Goal: Task Accomplishment & Management: Complete application form

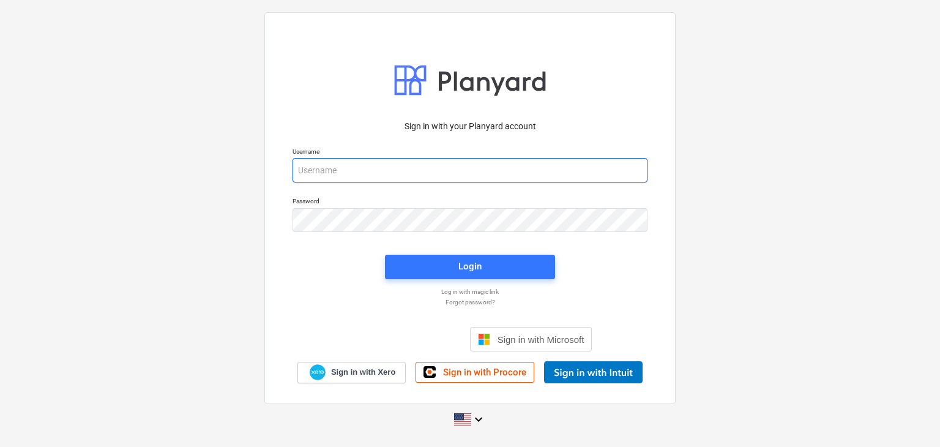
click at [312, 170] on input "email" at bounding box center [470, 170] width 355 height 24
paste input "[EMAIL_ADDRESS][DOMAIN_NAME]"
type input "[EMAIL_ADDRESS][DOMAIN_NAME]"
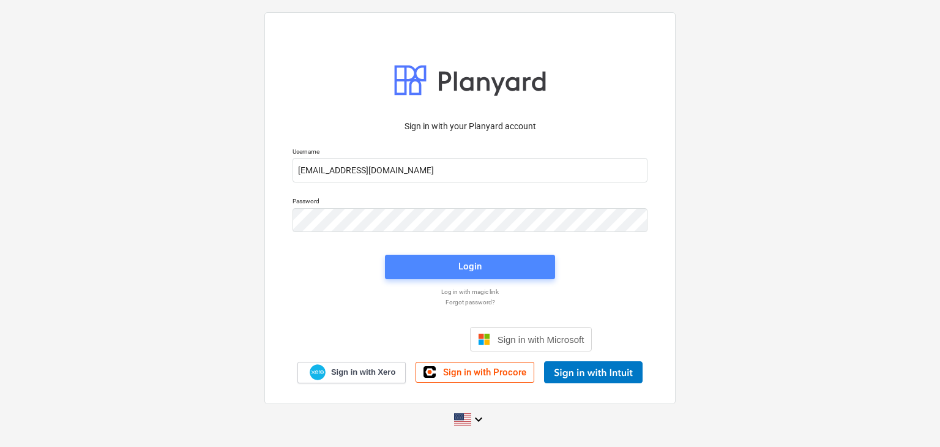
click at [430, 258] on span "Login" at bounding box center [470, 266] width 141 height 16
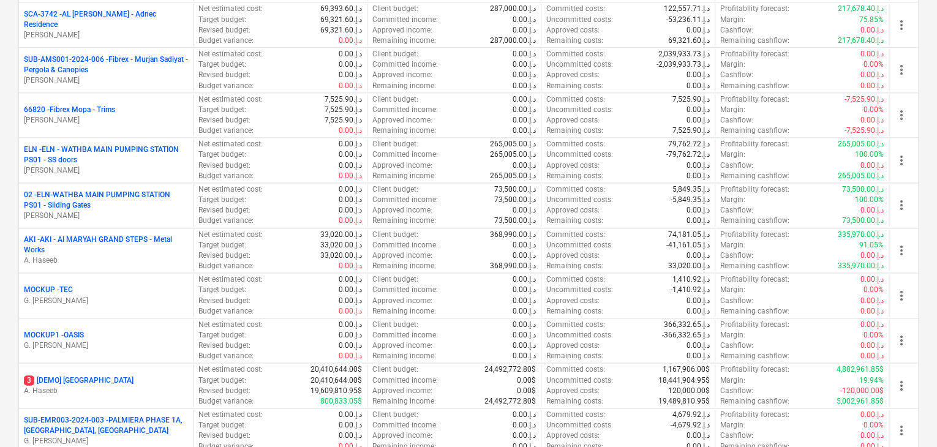
scroll to position [735, 0]
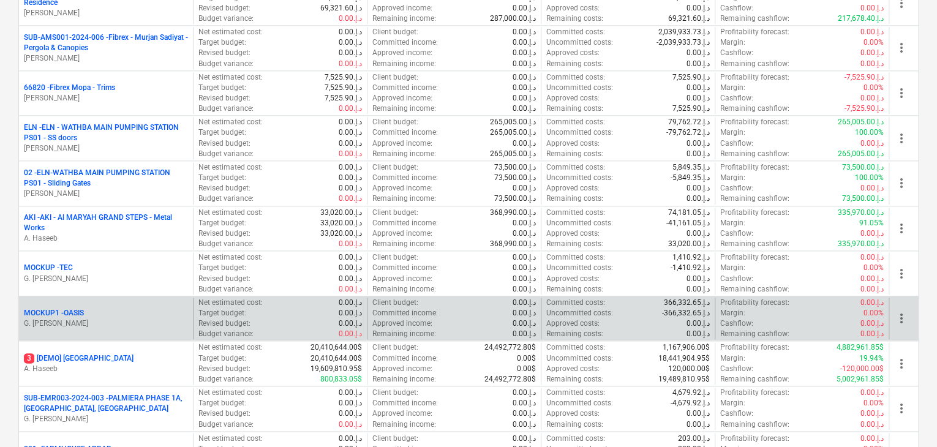
click at [72, 308] on p "MOCKUP1 - OASIS" at bounding box center [54, 313] width 60 height 10
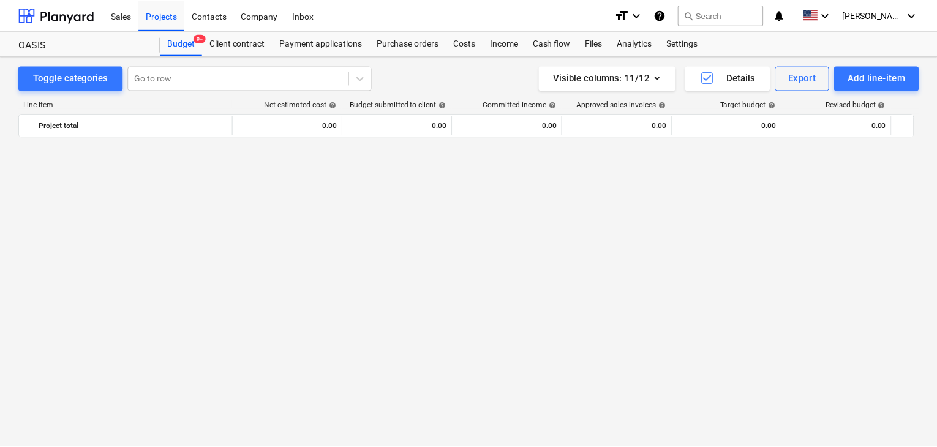
scroll to position [838, 0]
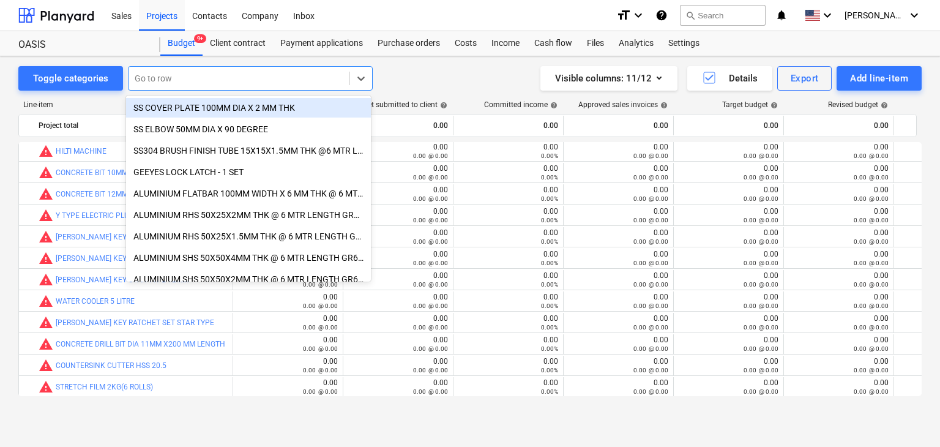
click at [208, 85] on div "Go to row" at bounding box center [239, 78] width 221 height 17
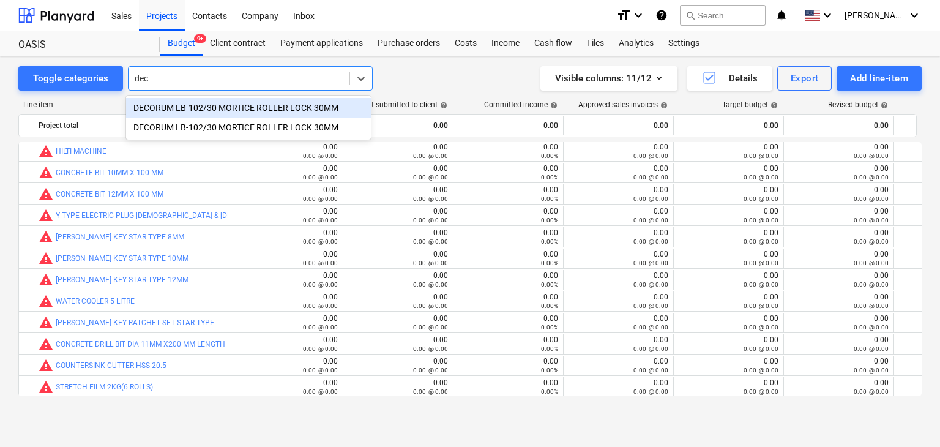
type input "dec"
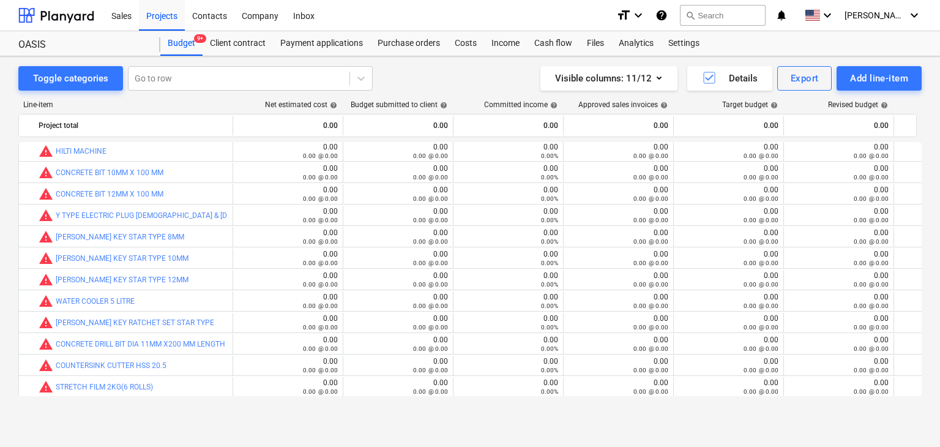
click at [432, 79] on div "Toggle categories Go to row Visible columns : 11/12 Details Export Add line-item" at bounding box center [469, 78] width 903 height 24
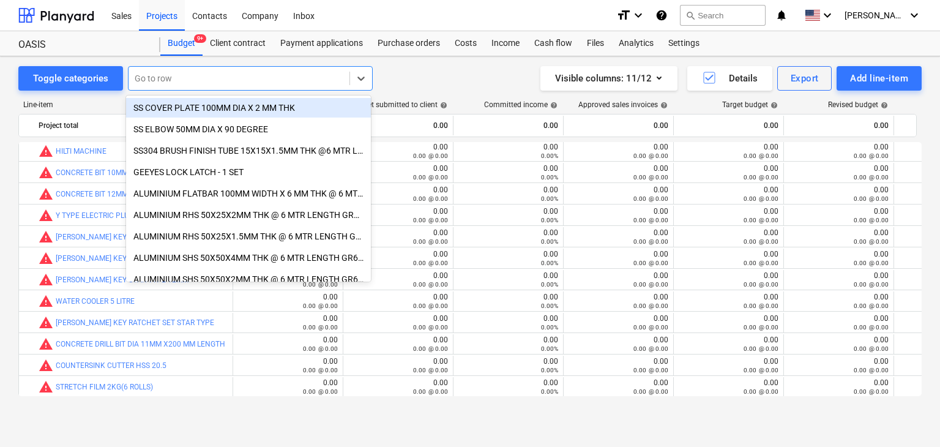
click at [163, 81] on div at bounding box center [239, 78] width 209 height 12
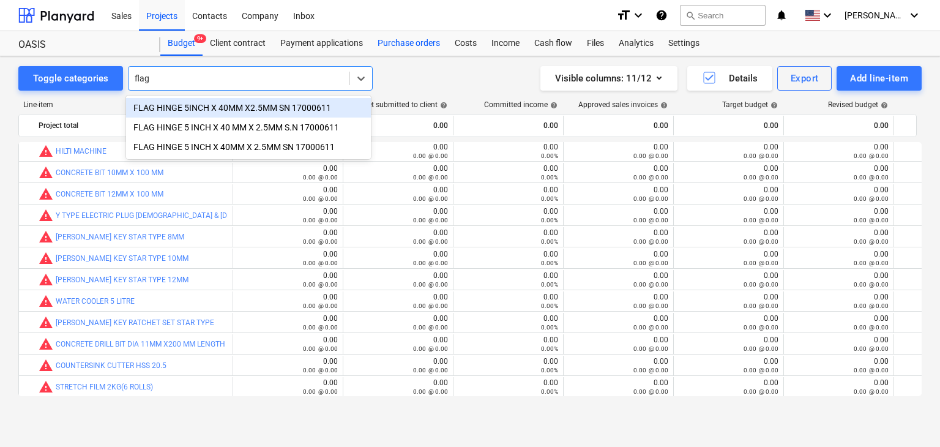
type input "flag"
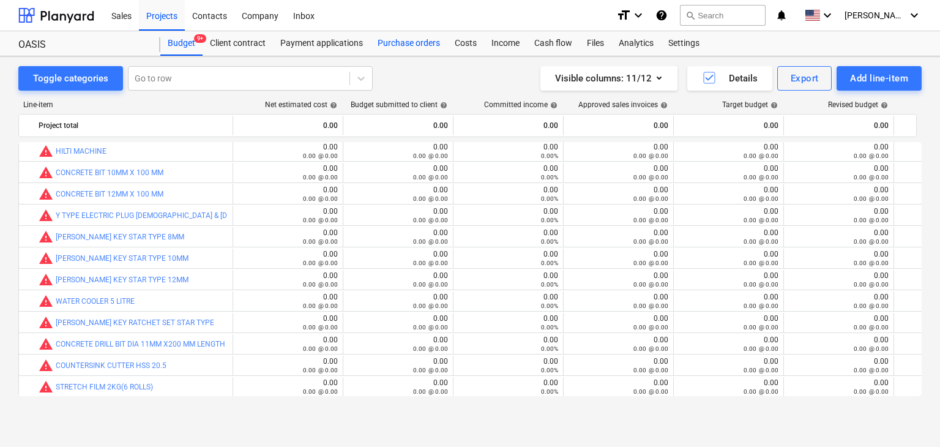
click at [411, 43] on div "Purchase orders" at bounding box center [408, 43] width 77 height 24
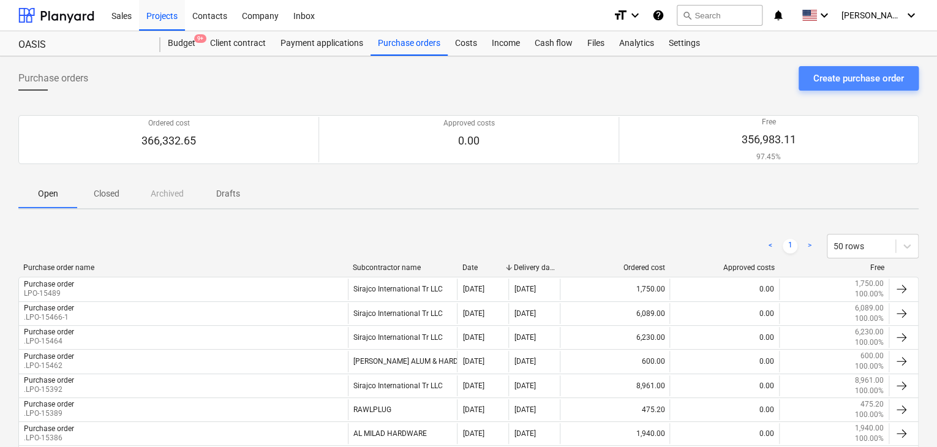
click at [841, 72] on div "Create purchase order" at bounding box center [858, 78] width 91 height 16
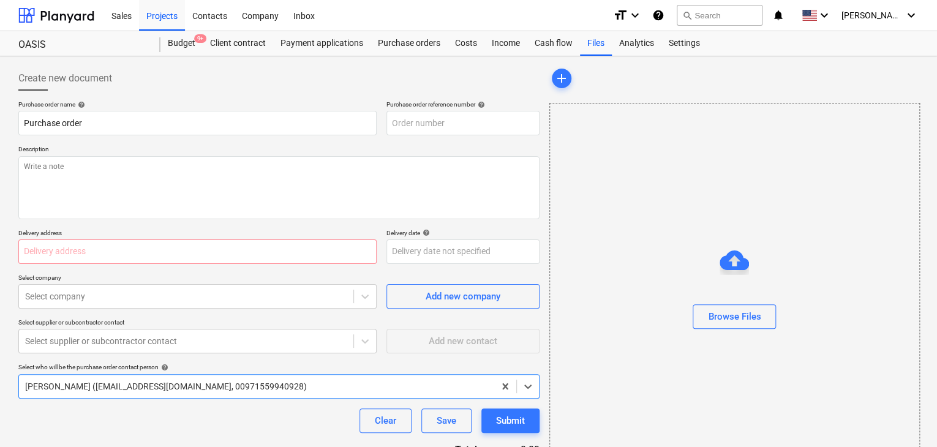
type textarea "x"
type input "MOCKUP1-PO-054"
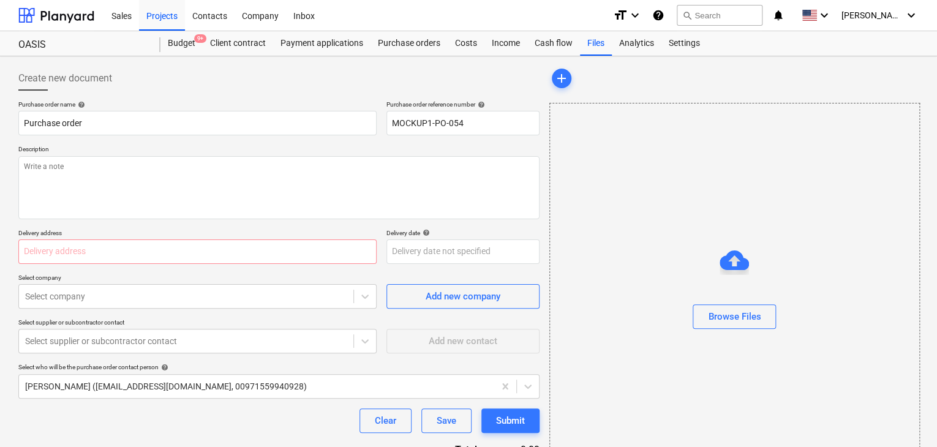
click at [384, 143] on div "Purchase order name help Purchase order Purchase order reference number help MO…" at bounding box center [278, 300] width 521 height 401
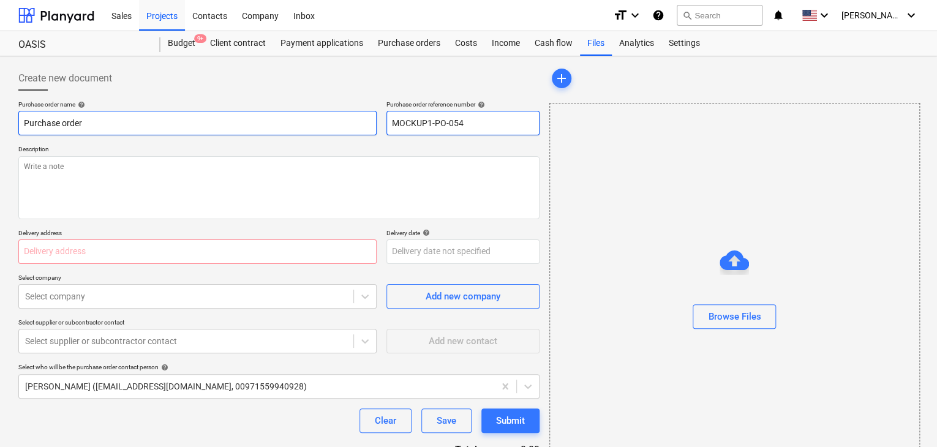
drag, startPoint x: 465, startPoint y: 120, endPoint x: 356, endPoint y: 125, distance: 109.1
click at [356, 125] on div "Purchase order name help Purchase order Purchase order reference number help MO…" at bounding box center [278, 117] width 521 height 35
type textarea "x"
type input "."
type textarea "x"
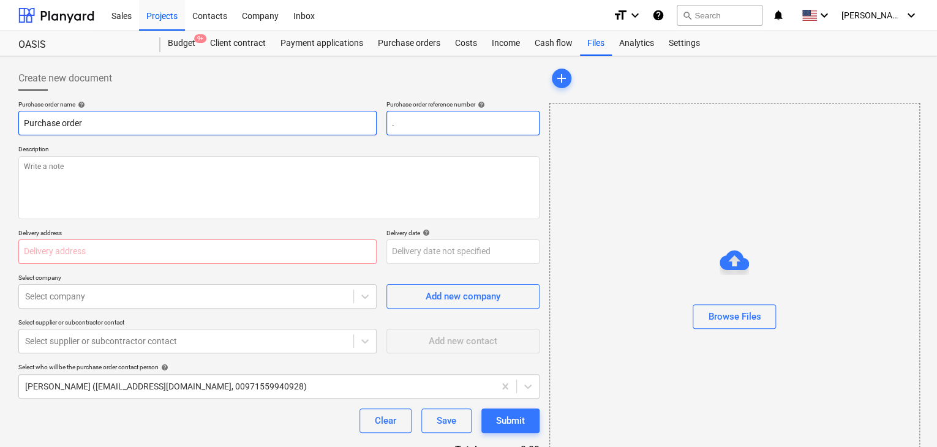
type input ".l"
type textarea "x"
type input ".lp"
type textarea "x"
type input ".lpo"
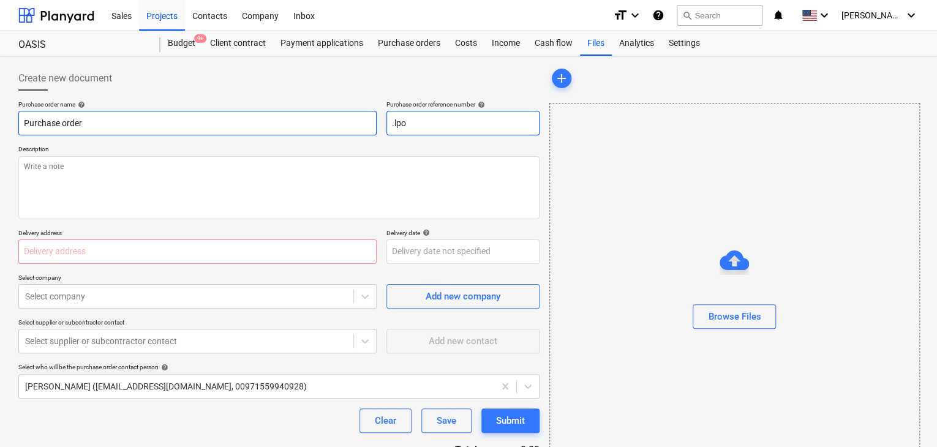
type textarea "x"
type input ".lpo-"
type textarea "x"
type input ".lpo"
type textarea "x"
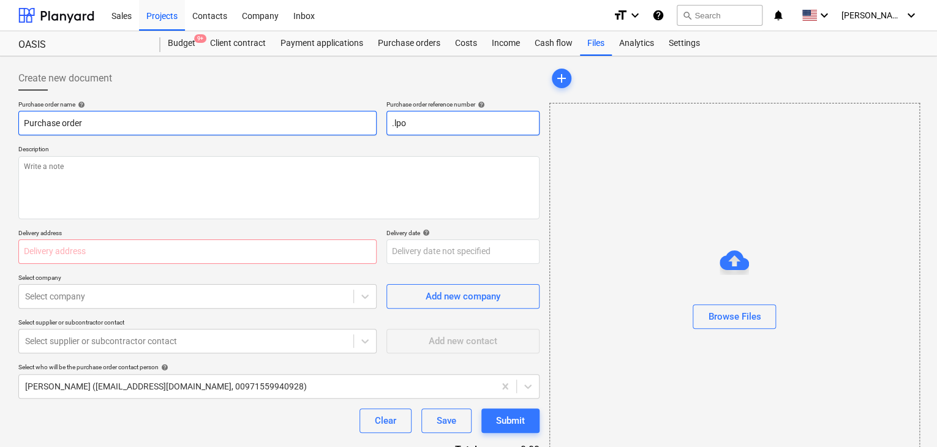
type input ".lp"
type textarea "x"
type input ".l"
type textarea "x"
type input "."
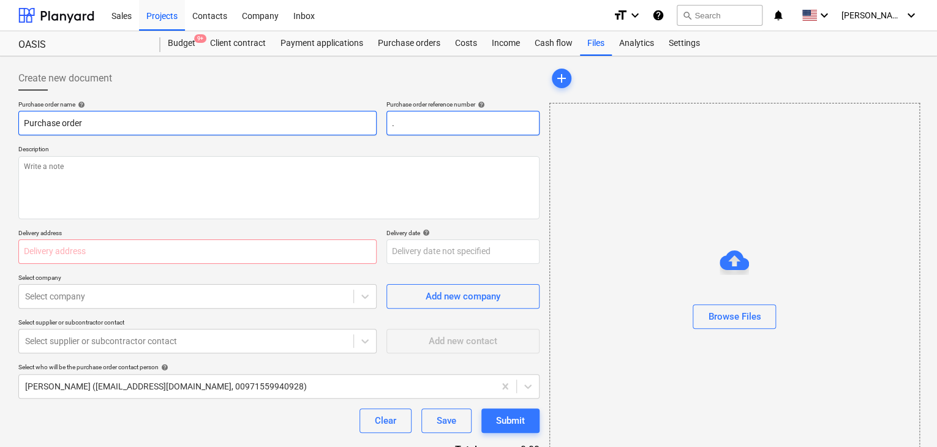
type textarea "x"
type input ".L"
type textarea "x"
type input ".LP"
type textarea "x"
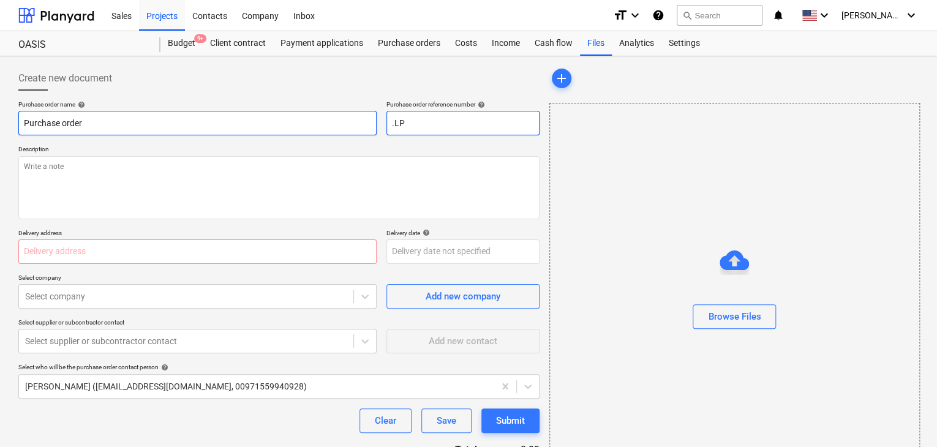
type input ".LPO"
type textarea "x"
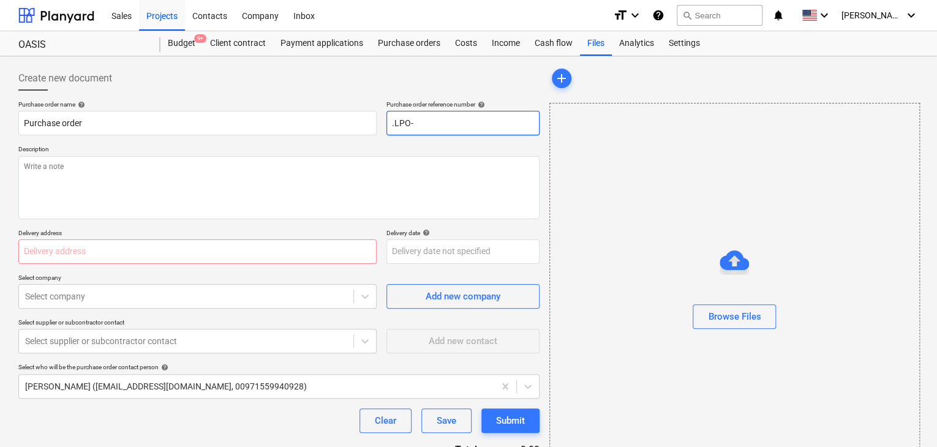
type input ".LPO-"
type textarea "x"
type input ".LPO-1"
type textarea "x"
type input ".LPO-15"
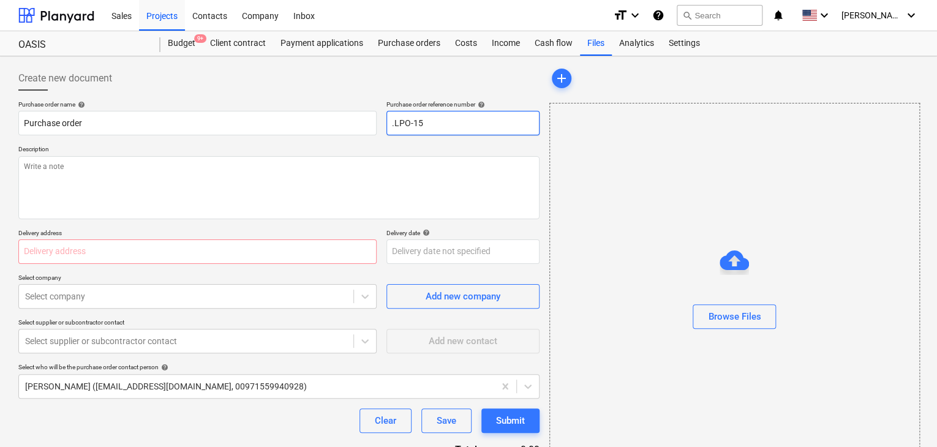
type textarea "x"
type input ".LPO-155"
type textarea "x"
type input ".LPO-1550"
type textarea "x"
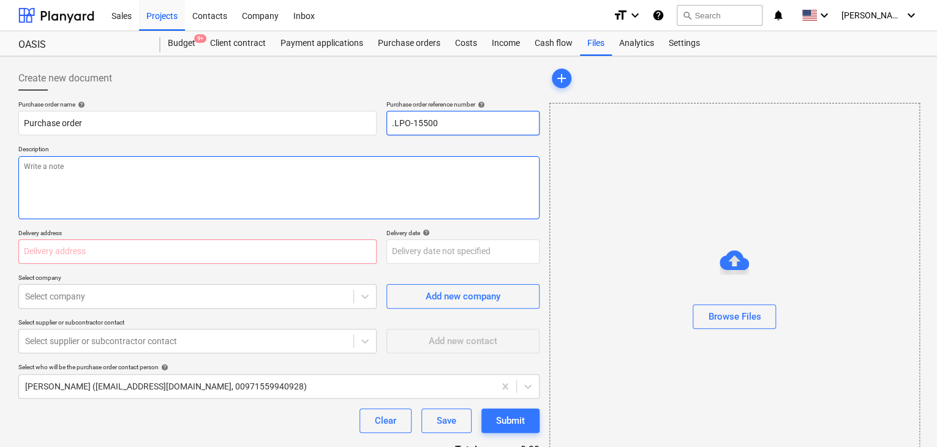
type input ".LPO-15500"
click at [119, 190] on textarea at bounding box center [278, 187] width 521 height 63
type textarea "x"
type textarea "0"
type textarea "x"
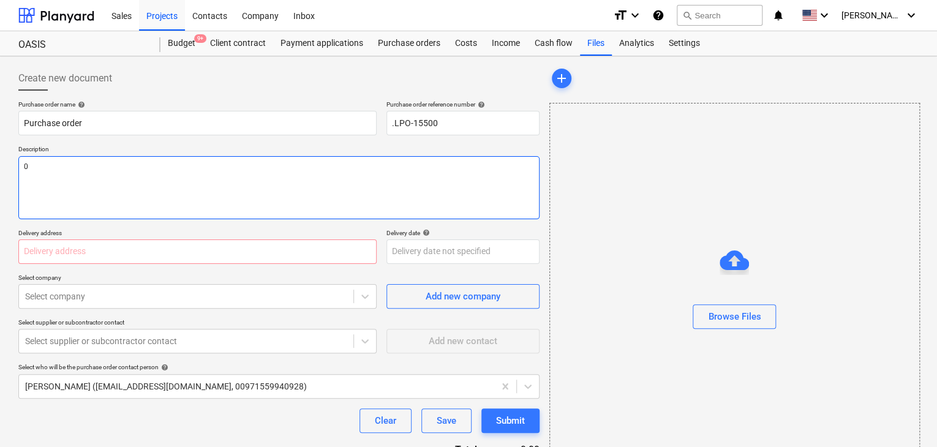
type textarea "09"
type textarea "x"
type textarea "09/"
type textarea "x"
type textarea "09/S"
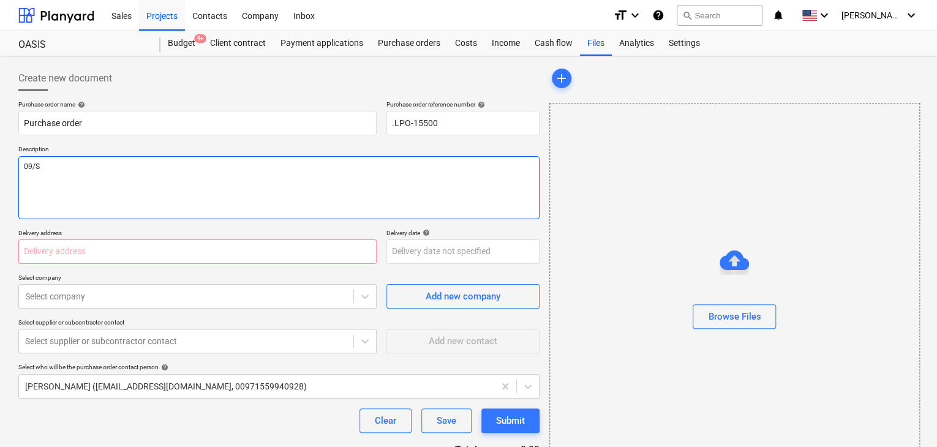
type textarea "x"
type textarea "09/SE"
type textarea "x"
type textarea "09/SEP"
type textarea "x"
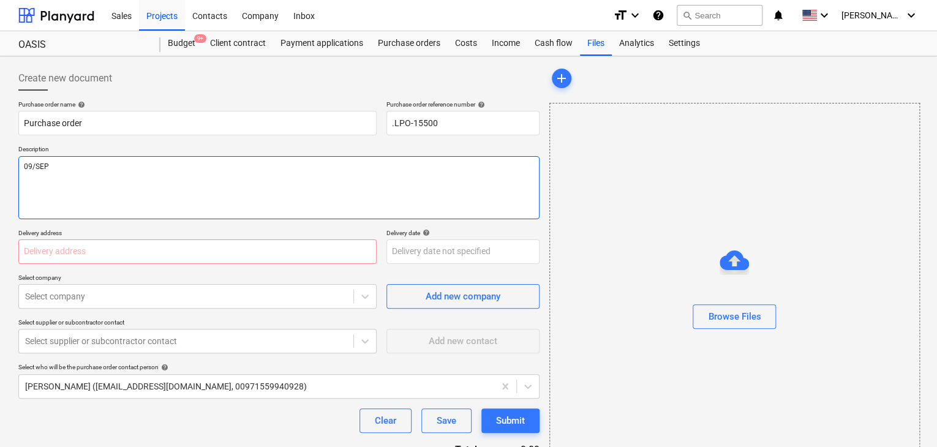
type textarea "09/SEP/"
type textarea "x"
type textarea "09/SEP/2"
type textarea "x"
type textarea "09/SEP/20"
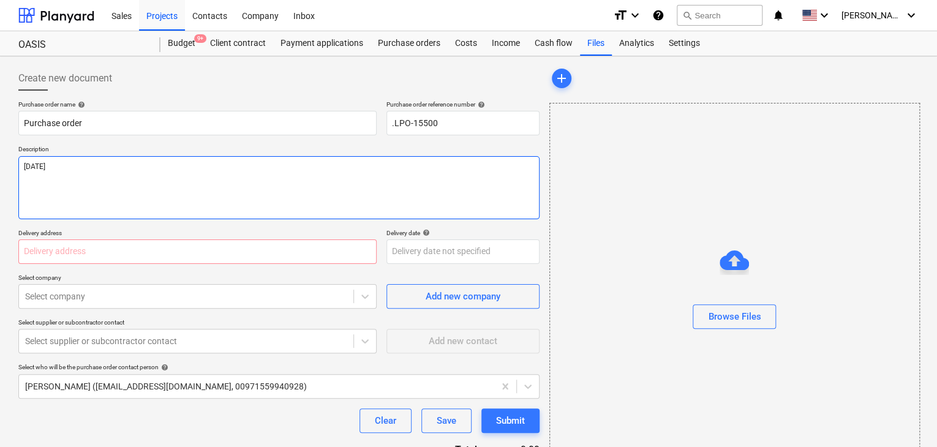
type textarea "x"
type textarea "09/SEP/202"
type textarea "x"
type textarea "09/SEP/2025"
click at [39, 250] on input "text" at bounding box center [197, 251] width 358 height 24
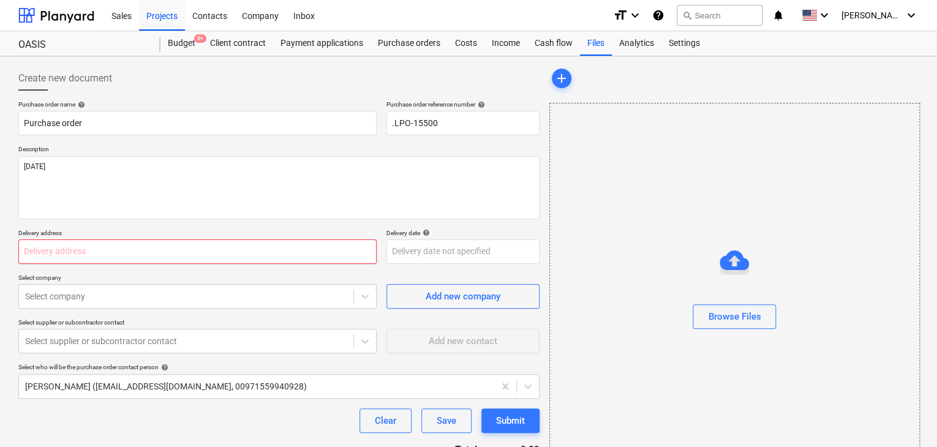
type textarea "x"
type input "L"
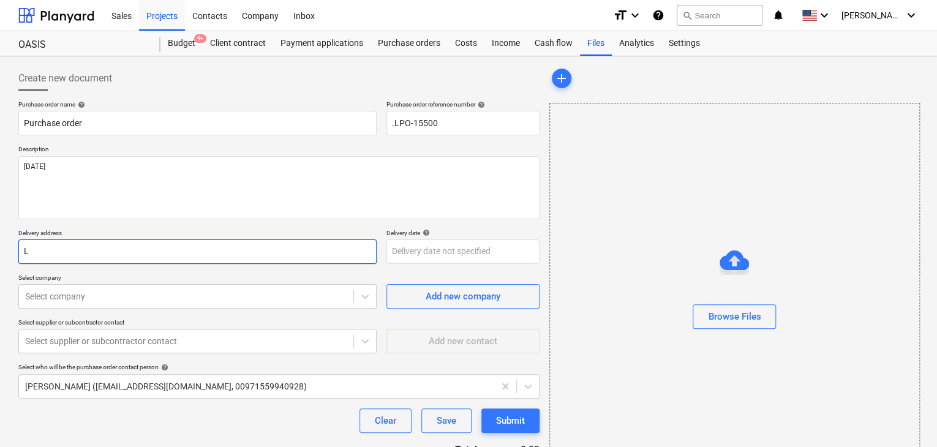
type textarea "x"
type input "LU"
type textarea "x"
type input "LUC"
type textarea "x"
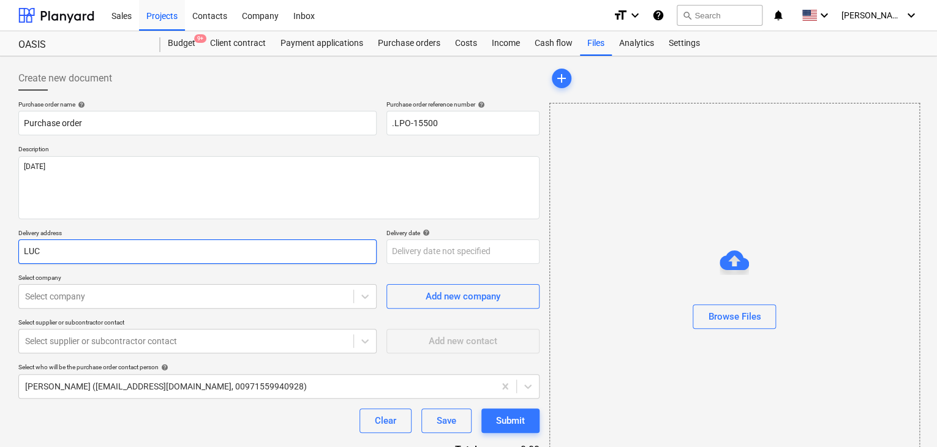
type input "LUCK"
type textarea "x"
type input "LUCKY"
type textarea "x"
type input "LUCKY"
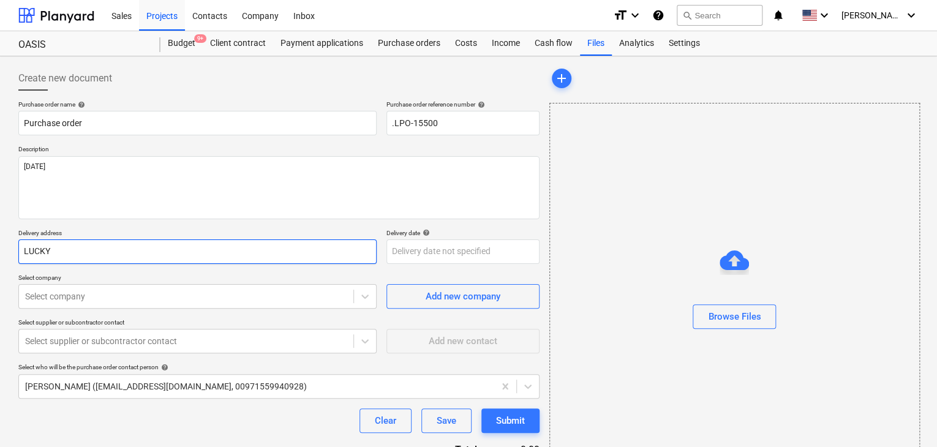
type textarea "x"
type input "LUCKY E"
type textarea "x"
type input "LUCKY EN"
type textarea "x"
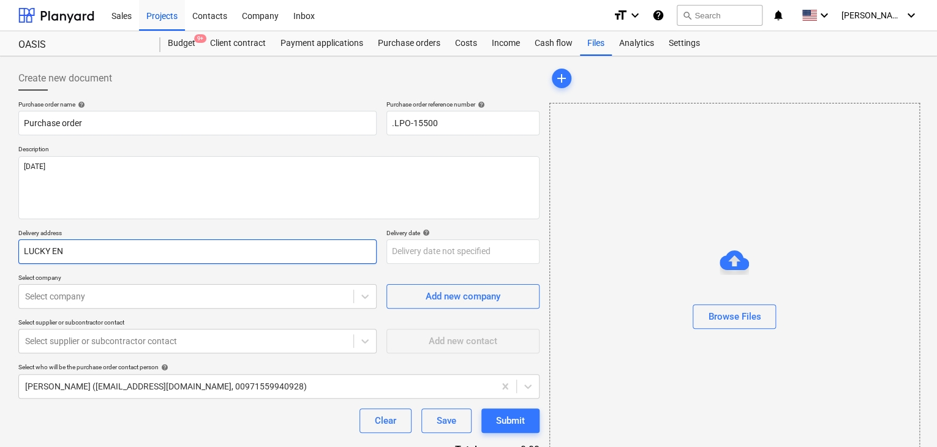
type input "LUCKY ENG"
type textarea "x"
type input "LUCKY ENGI"
type textarea "x"
type input "LUCKY ENGIN"
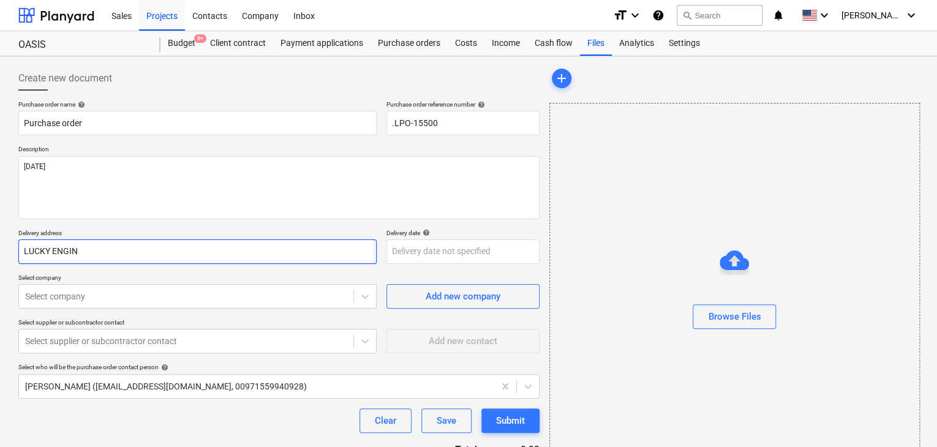
type textarea "x"
type input "LUCKY ENGINE"
type textarea "x"
type input "LUCKY ENGINEE"
type textarea "x"
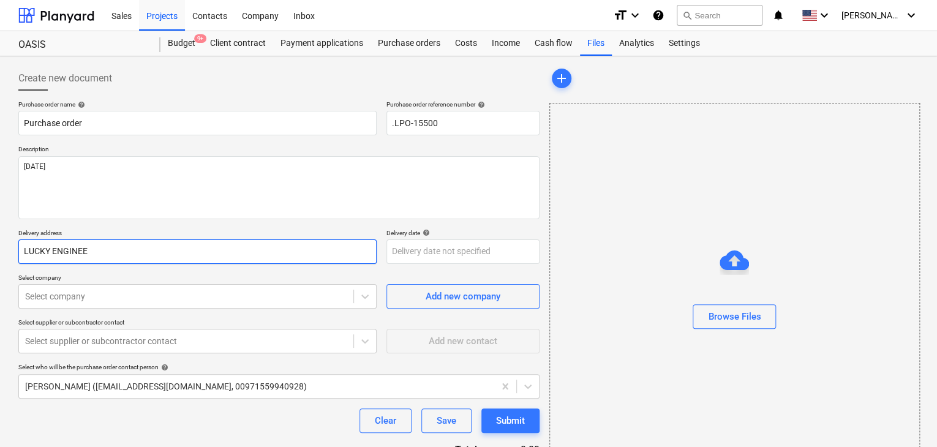
type input "LUCKY ENGINEER"
type textarea "x"
type input "LUCKY ENGINEERI"
type textarea "x"
type input "LUCKY ENGINEERIN"
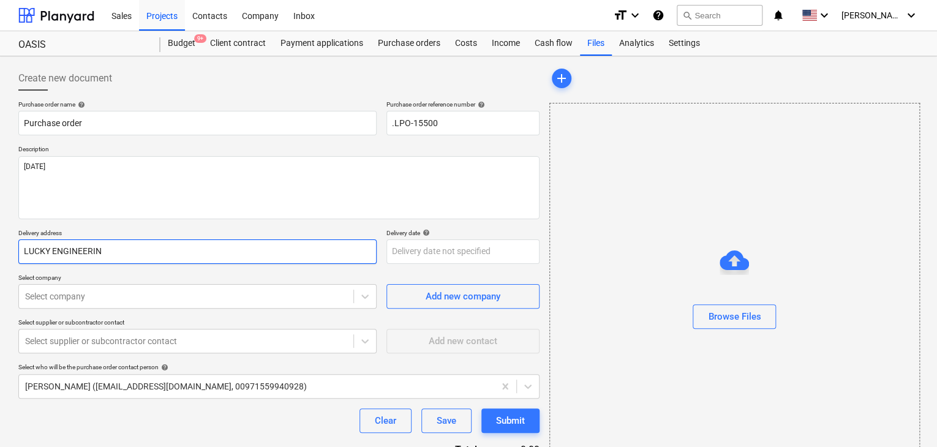
type textarea "x"
type input "LUCKY ENGINEERING"
type textarea "x"
type input "LUCKY ENGINEERING"
type textarea "x"
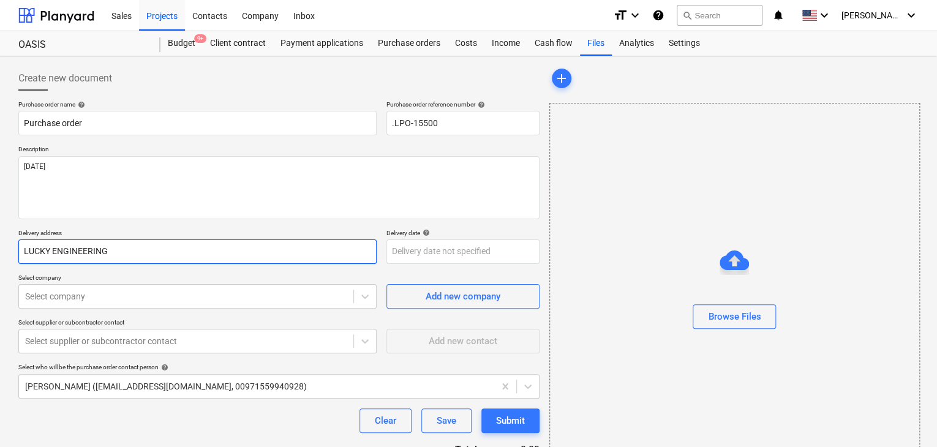
type input "LUCKY ENGINEERING S"
type textarea "x"
type input "LUCKY ENGINEERING SE"
type textarea "x"
type input "LUCKY ENGINEERING SER"
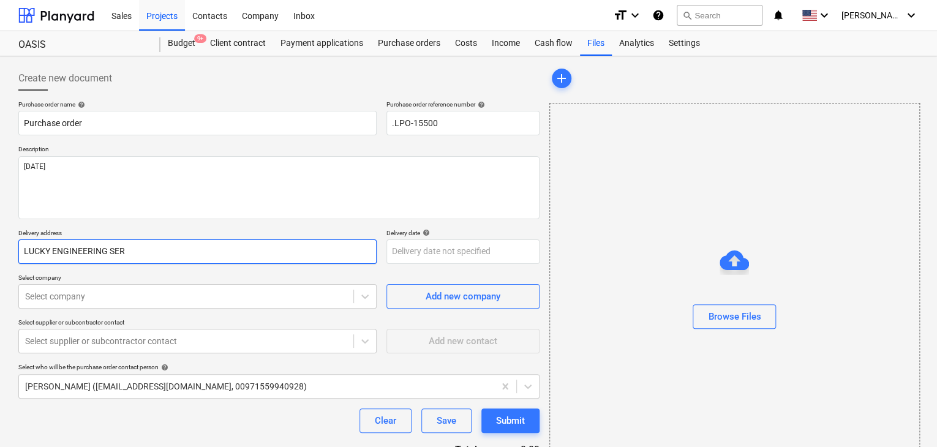
type textarea "x"
type input "LUCKY ENGINEERING SERV"
type textarea "x"
type input "LUCKY ENGINEERING SERVI"
type textarea "x"
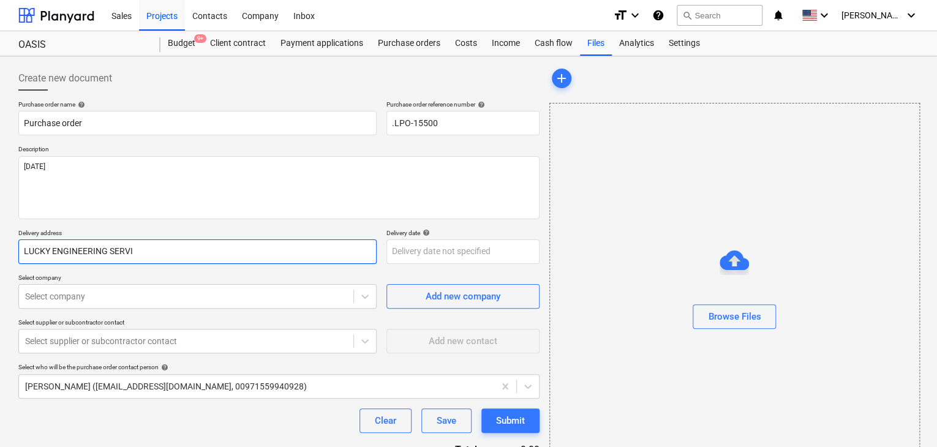
type input "LUCKY ENGINEERING SERVIC"
type textarea "x"
type input "LUCKY ENGINEERING SERVICE"
type textarea "x"
type input "LUCKY ENGINEERING SERVICES"
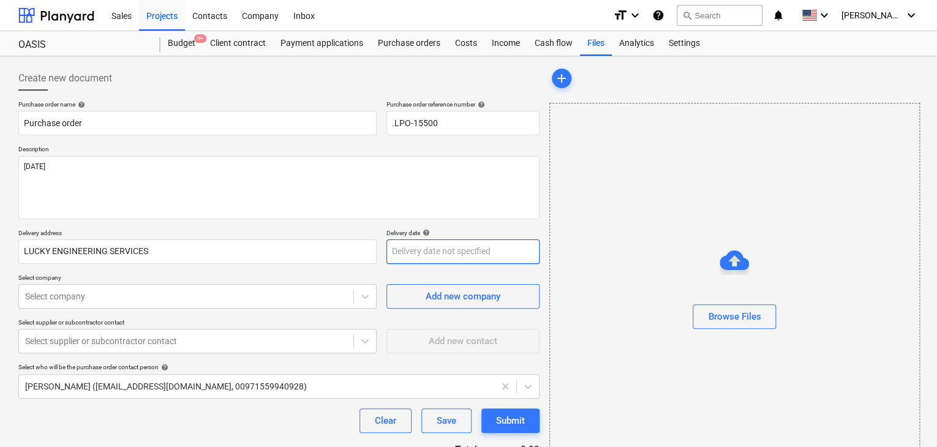
click at [417, 253] on body "Sales Projects Contacts Company Inbox format_size keyboard_arrow_down help sear…" at bounding box center [468, 223] width 937 height 447
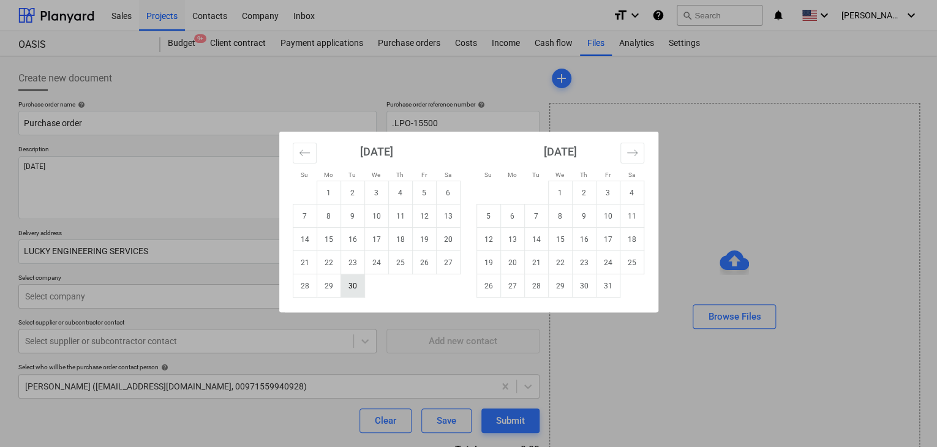
click at [355, 287] on td "30" at bounding box center [352, 285] width 24 height 23
type textarea "x"
type input "30 Sep 2025"
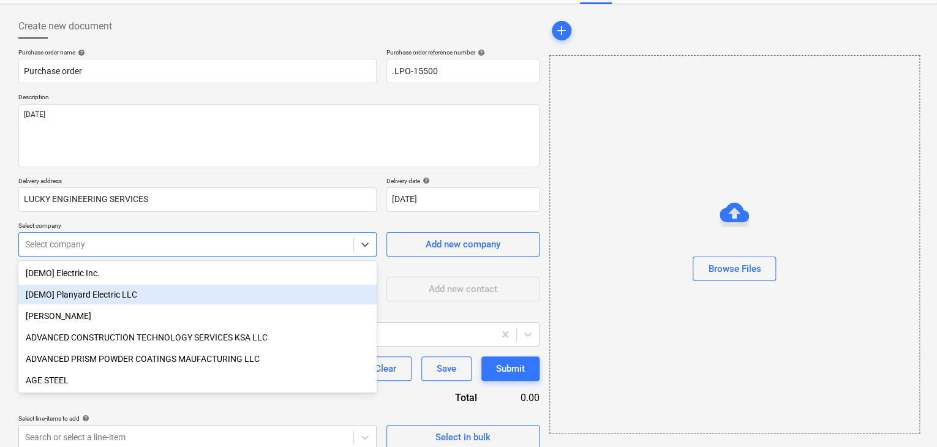
click at [169, 292] on body "Sales Projects Contacts Company Inbox format_size keyboard_arrow_down help sear…" at bounding box center [468, 171] width 937 height 447
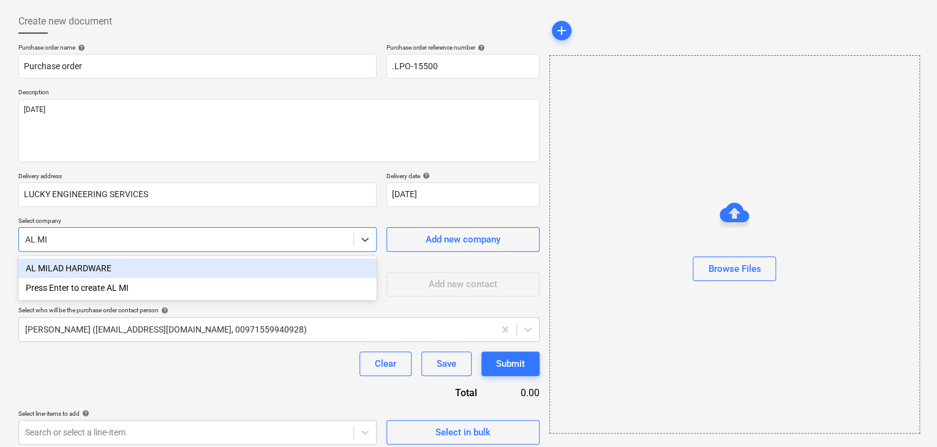
type input "AL MIL"
click at [181, 272] on div "AL MILAD HARDWARE" at bounding box center [197, 268] width 358 height 20
type textarea "x"
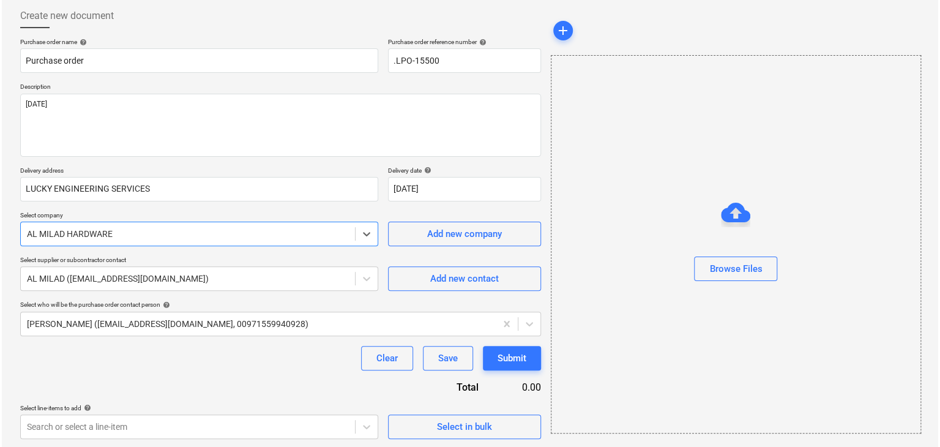
scroll to position [64, 0]
click at [431, 424] on span "Select in bulk" at bounding box center [463, 425] width 122 height 16
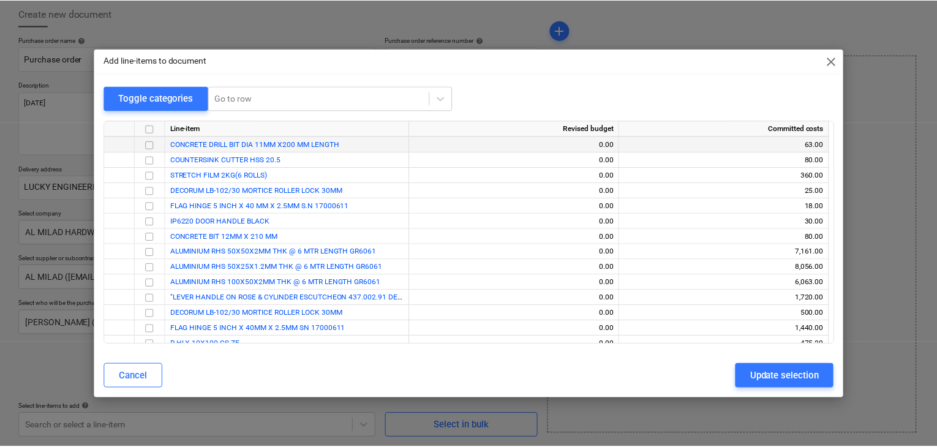
scroll to position [735, 0]
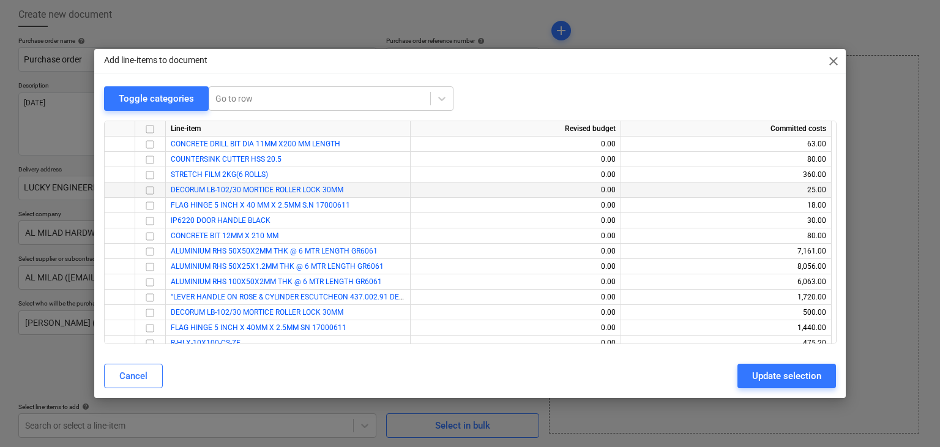
click at [146, 190] on input "checkbox" at bounding box center [150, 190] width 15 height 15
click at [146, 208] on input "checkbox" at bounding box center [150, 205] width 15 height 15
click at [743, 380] on button "Update selection" at bounding box center [787, 376] width 99 height 24
type textarea "x"
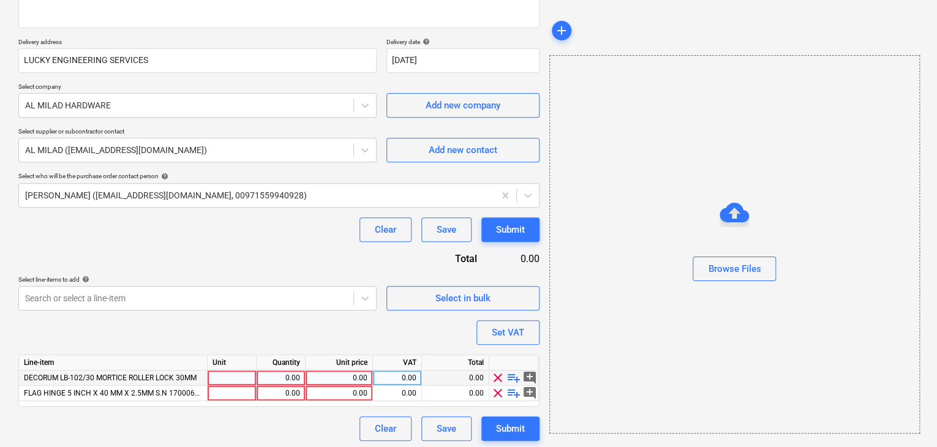
scroll to position [194, 0]
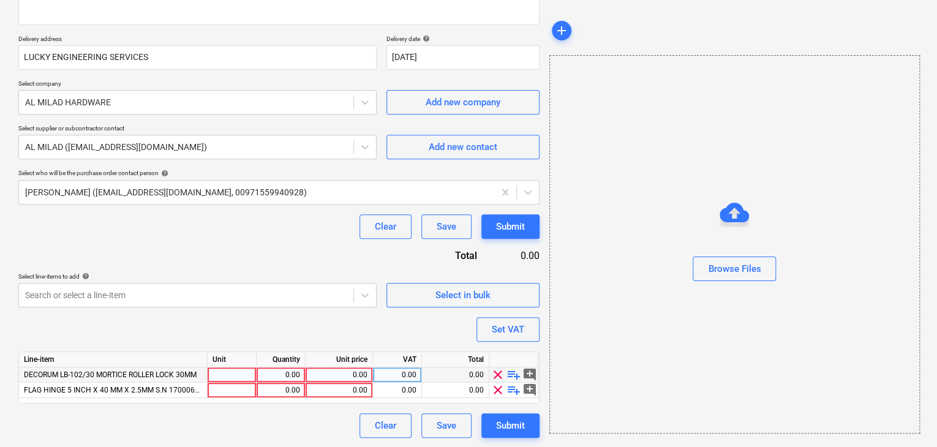
click at [222, 368] on div at bounding box center [232, 374] width 49 height 15
type input "SET"
type textarea "x"
click at [218, 390] on div at bounding box center [232, 390] width 49 height 15
type input "SET"
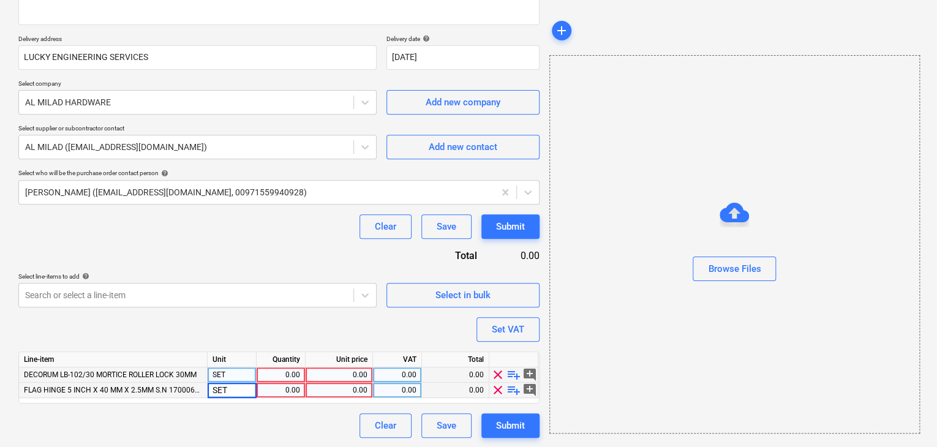
type textarea "x"
click at [277, 378] on div "0.00" at bounding box center [280, 374] width 39 height 15
type input "40"
type textarea "x"
type input "160"
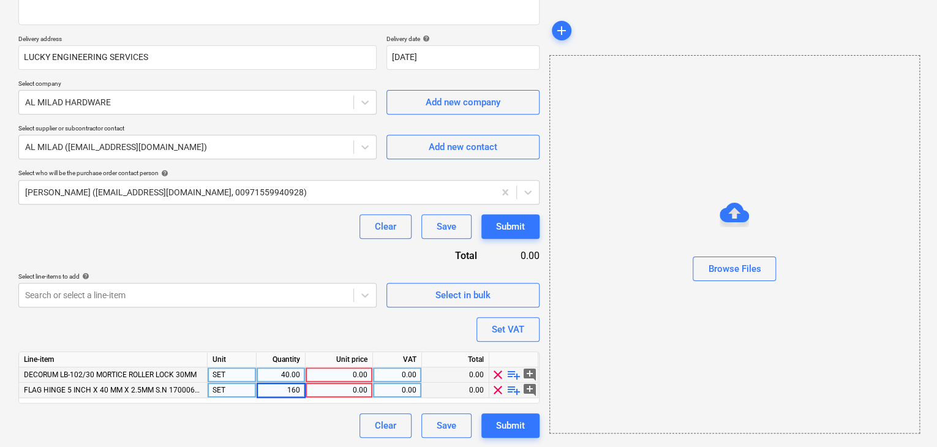
type textarea "x"
click at [342, 368] on div "0.00" at bounding box center [338, 374] width 57 height 15
type input "25"
type textarea "x"
type input "18"
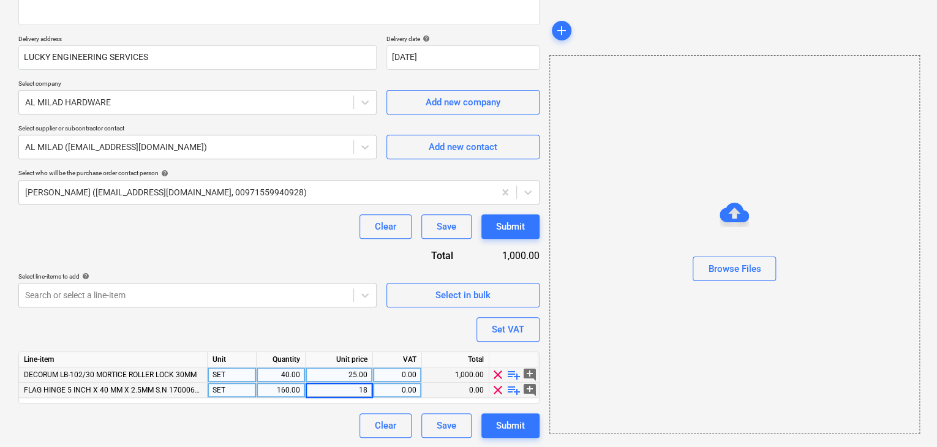
type textarea "x"
click at [661, 361] on div "Browse Files" at bounding box center [734, 244] width 370 height 378
click at [544, 336] on div "add Browse Files" at bounding box center [733, 154] width 379 height 575
click at [492, 317] on button "Set VAT" at bounding box center [507, 329] width 63 height 24
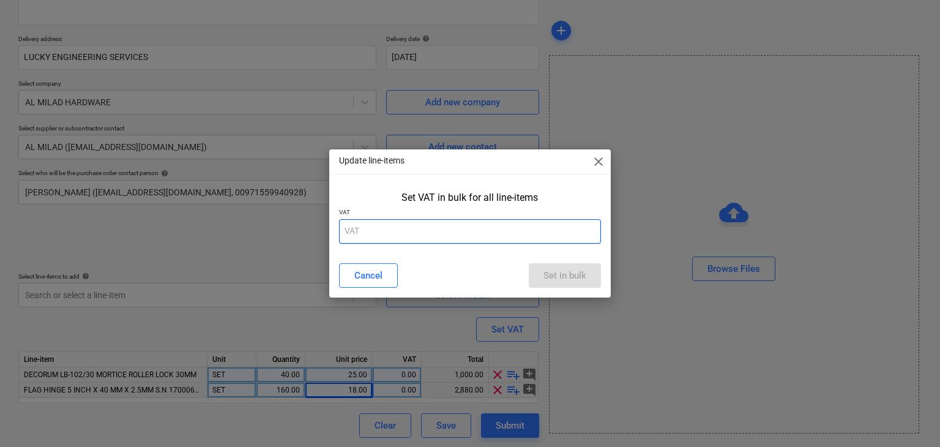
click at [406, 238] on input "text" at bounding box center [470, 231] width 263 height 24
type input "5"
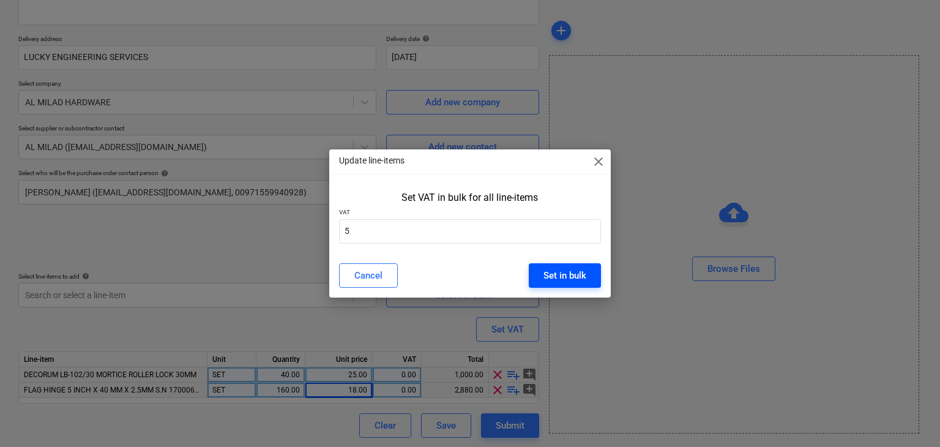
click at [575, 265] on button "Set in bulk" at bounding box center [565, 275] width 72 height 24
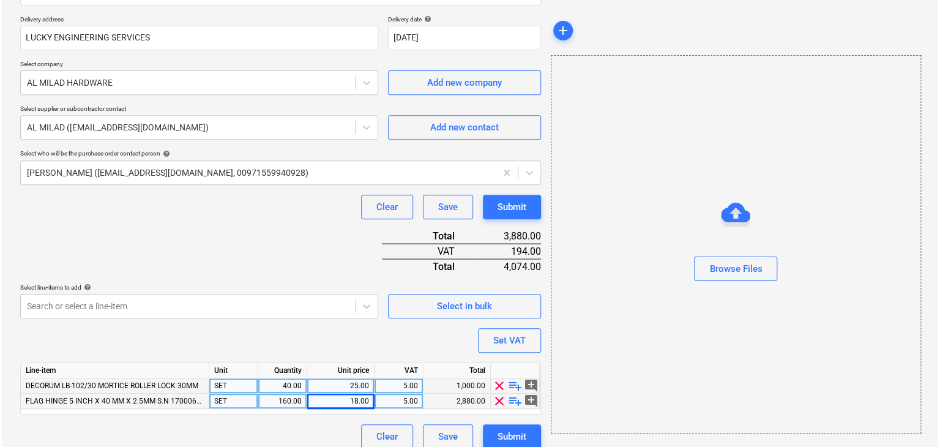
scroll to position [225, 0]
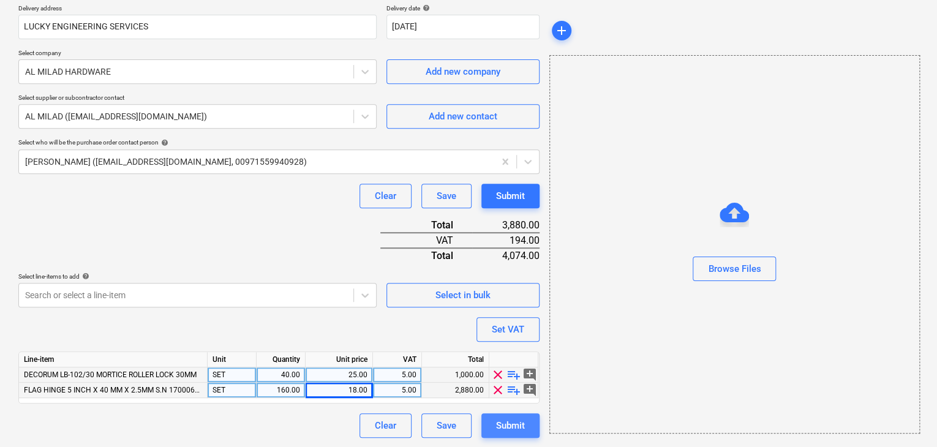
click at [503, 432] on div "Submit" at bounding box center [510, 425] width 29 height 16
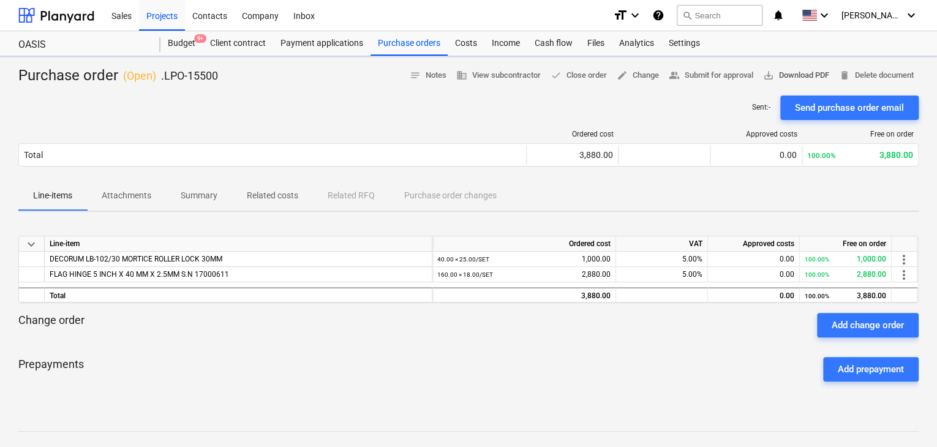
click at [788, 79] on span "save_alt Download PDF" at bounding box center [796, 76] width 66 height 14
click at [179, 18] on div "Projects" at bounding box center [162, 14] width 46 height 31
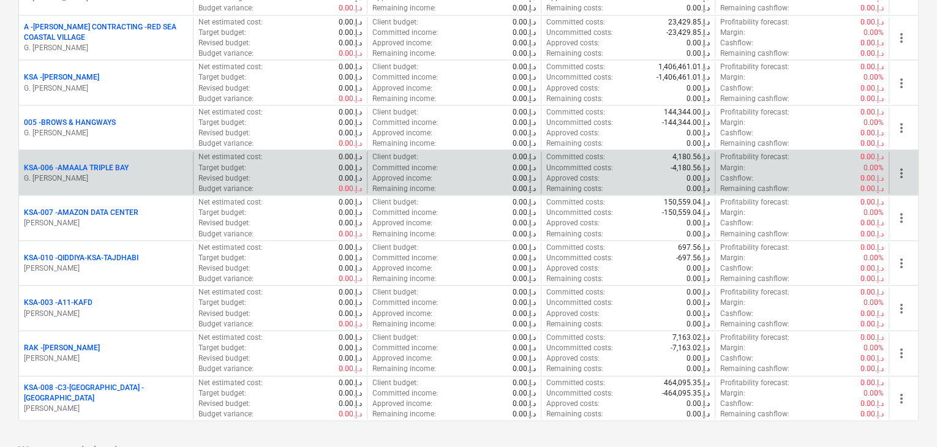
scroll to position [1408, 0]
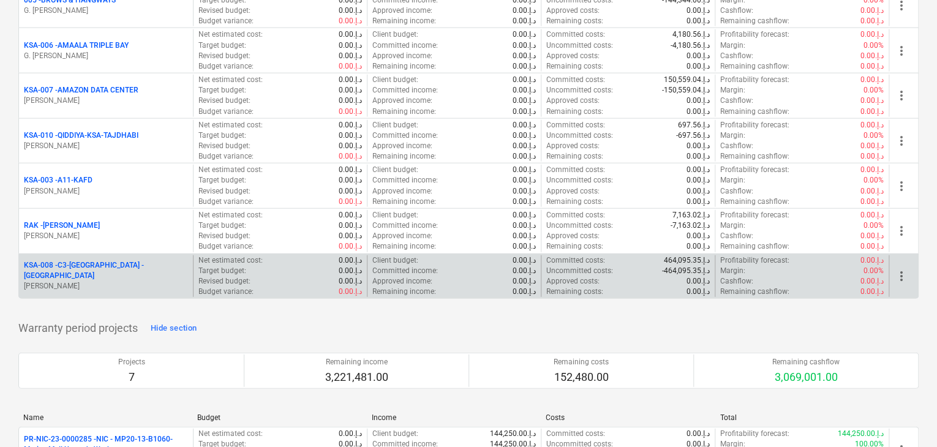
click at [87, 281] on p "z. abbas" at bounding box center [106, 286] width 164 height 10
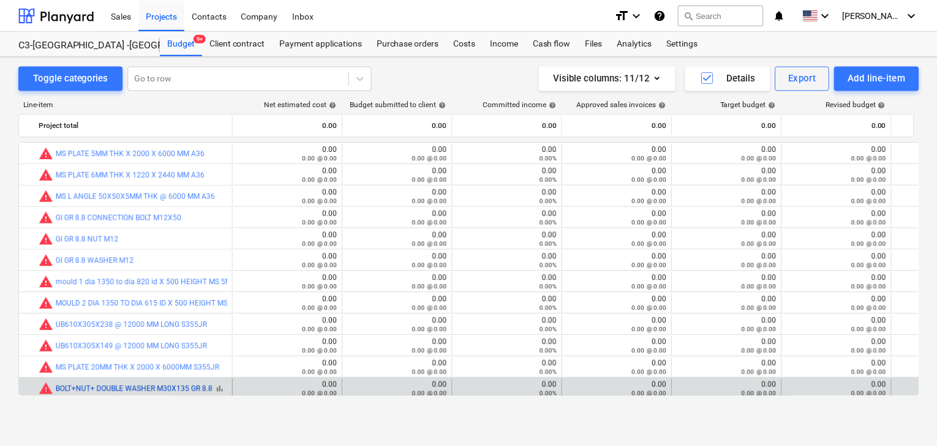
scroll to position [196, 0]
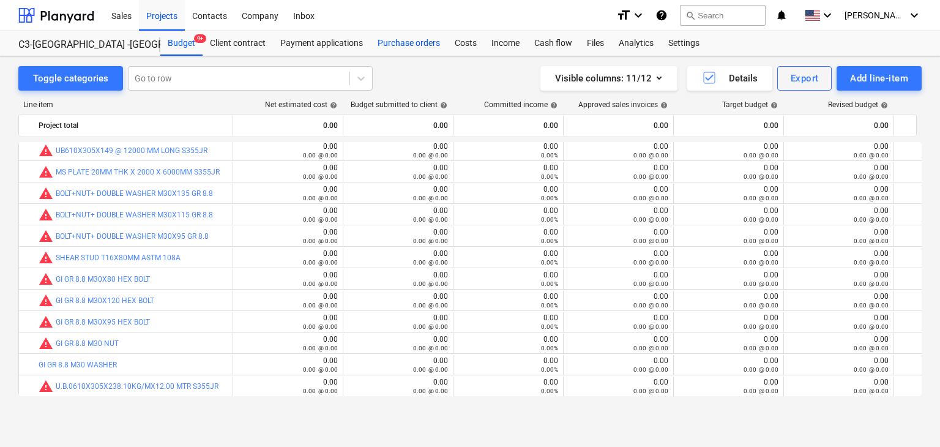
click at [420, 45] on div "Purchase orders" at bounding box center [408, 43] width 77 height 24
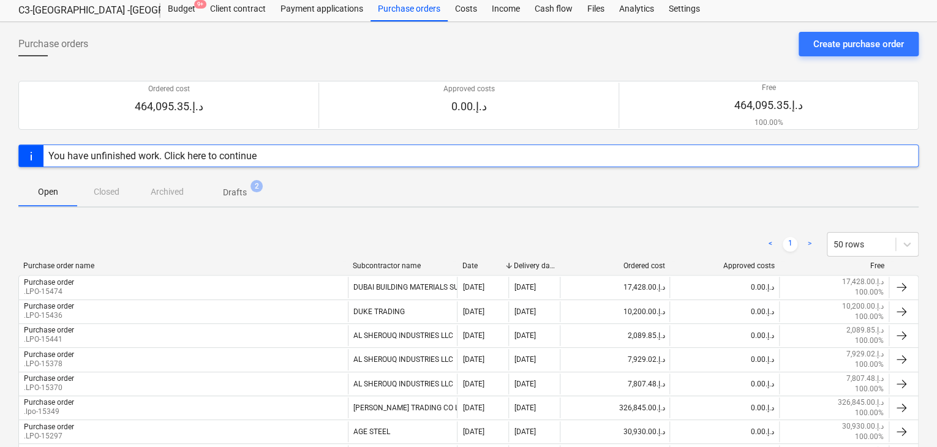
scroll to position [61, 0]
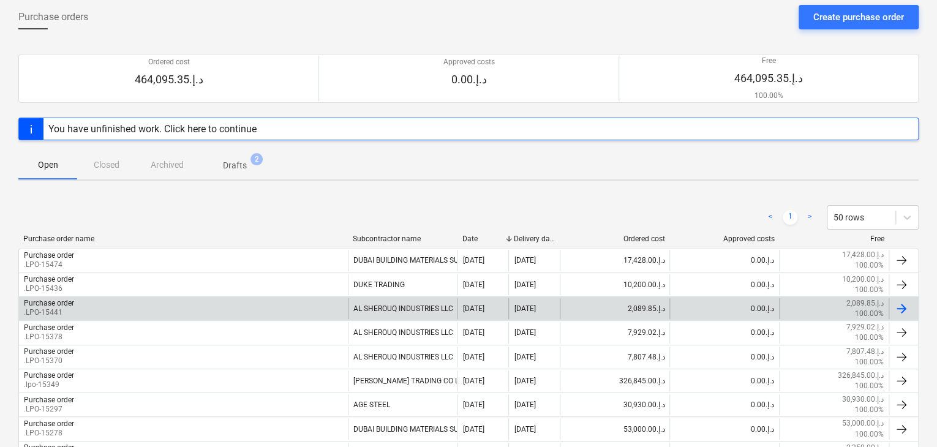
click at [62, 313] on p ".LPO-15441" at bounding box center [49, 312] width 50 height 10
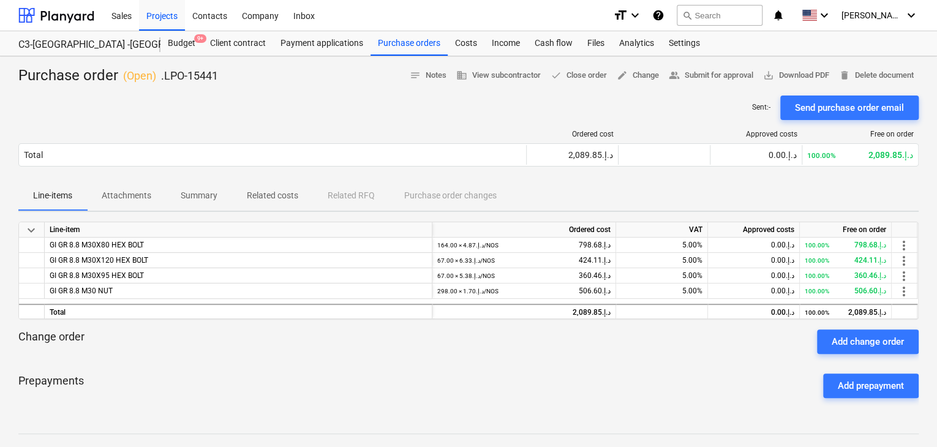
scroll to position [61, 0]
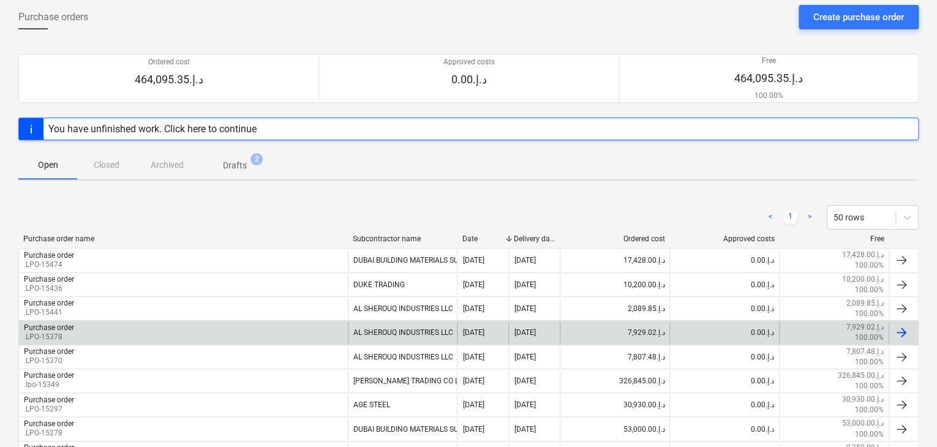
click at [69, 334] on p ".LPO-15378" at bounding box center [49, 337] width 50 height 10
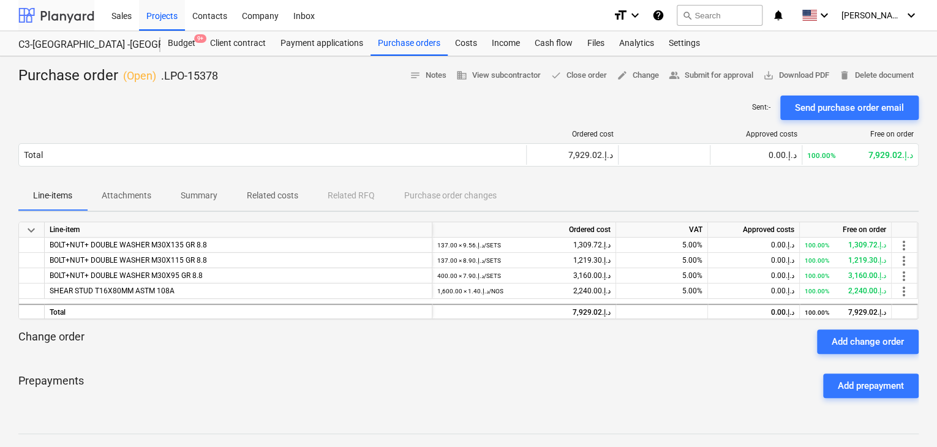
scroll to position [61, 0]
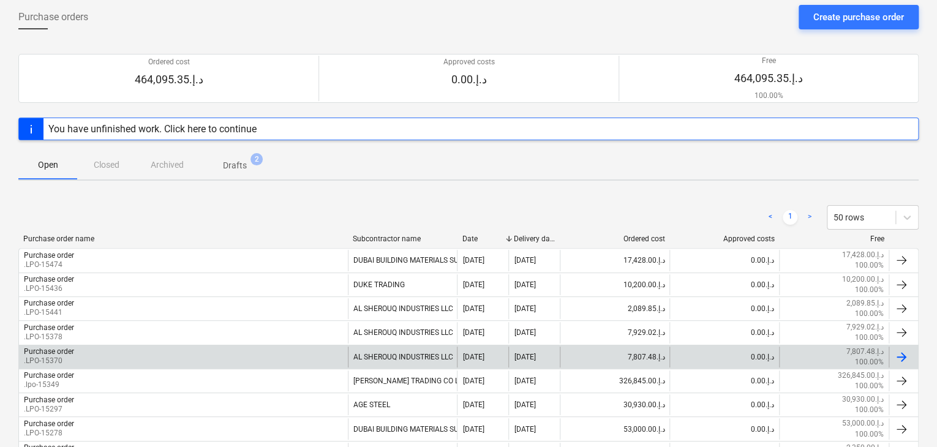
click at [91, 353] on div "Purchase order .LPO-15370" at bounding box center [183, 356] width 329 height 21
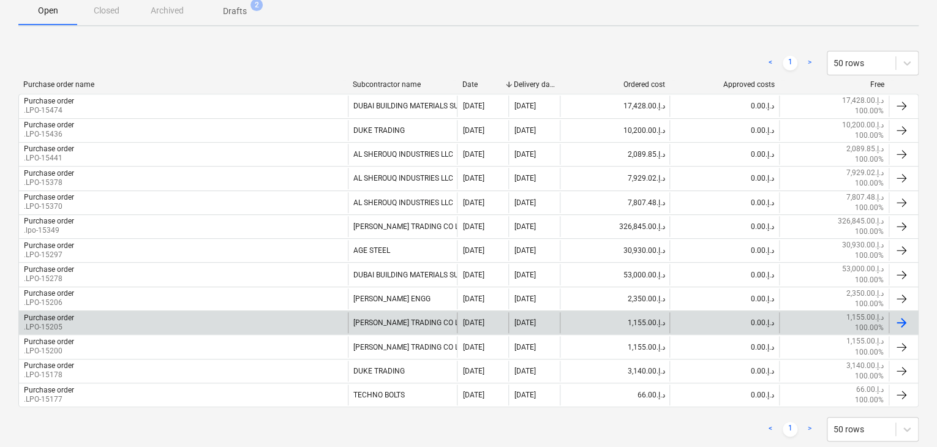
scroll to position [242, 0]
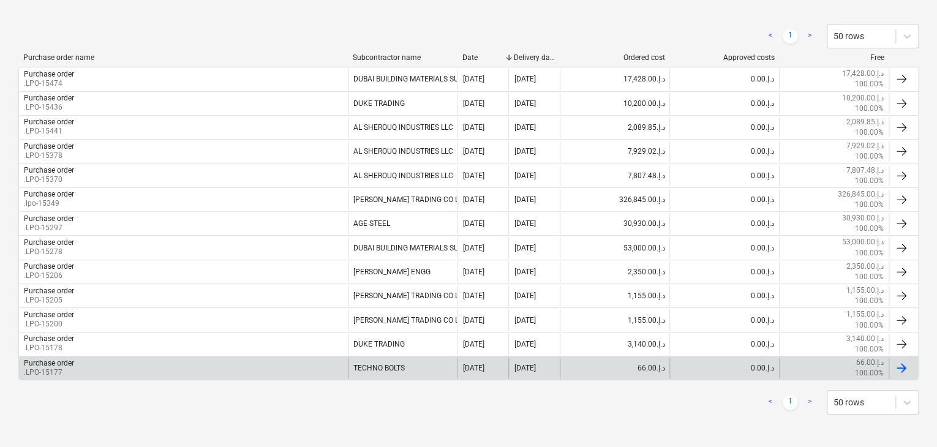
click at [78, 363] on div "Purchase order .LPO-15177" at bounding box center [183, 367] width 329 height 21
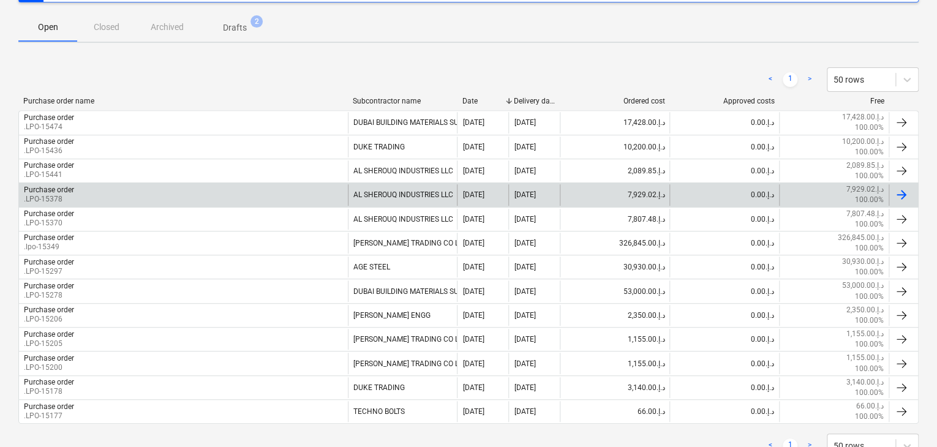
scroll to position [120, 0]
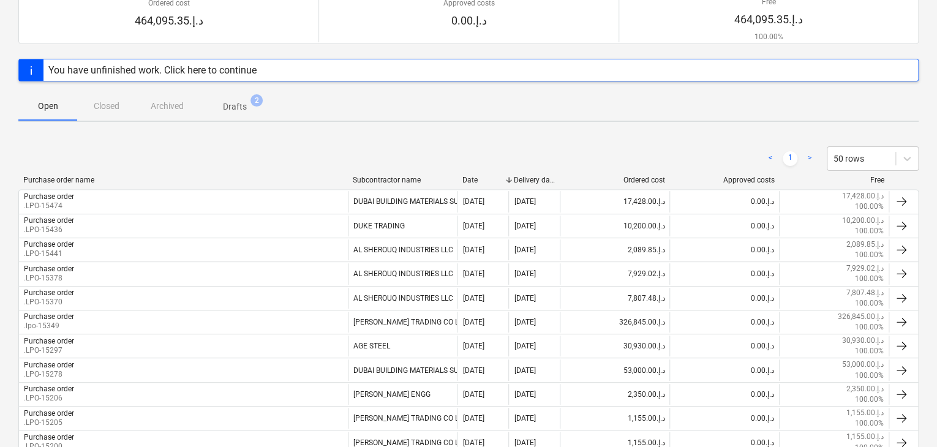
click at [112, 113] on div "Open Closed Archived Drafts 2" at bounding box center [468, 105] width 900 height 29
click at [110, 105] on div "Open Closed Archived Drafts 2" at bounding box center [468, 105] width 900 height 29
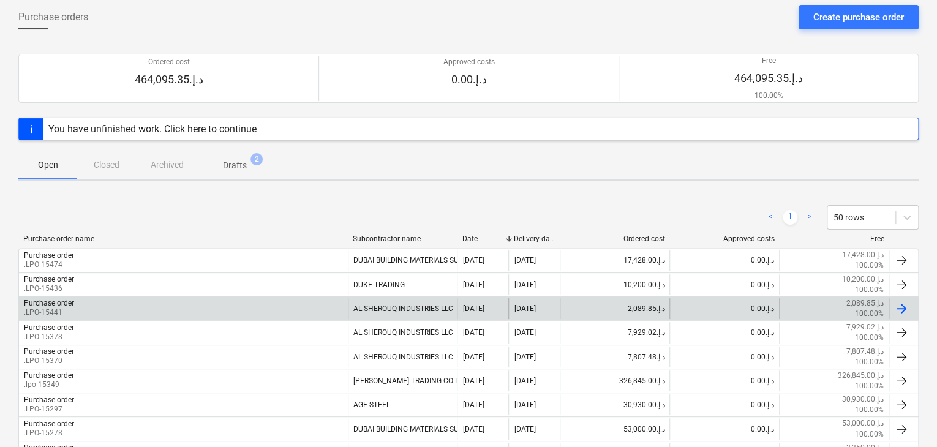
scroll to position [0, 0]
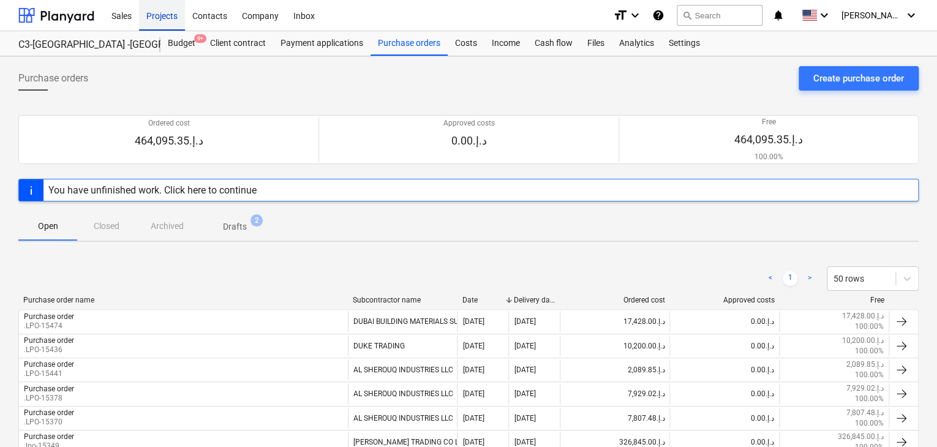
click at [157, 26] on div "Projects" at bounding box center [162, 14] width 46 height 31
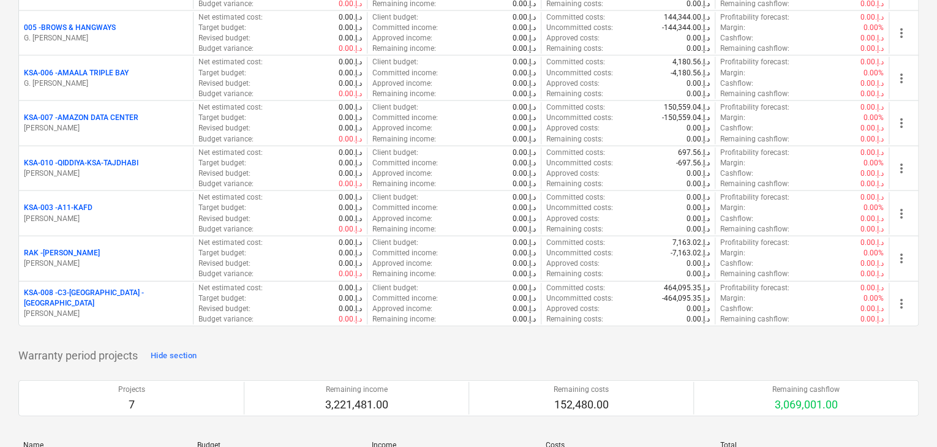
scroll to position [1563, 0]
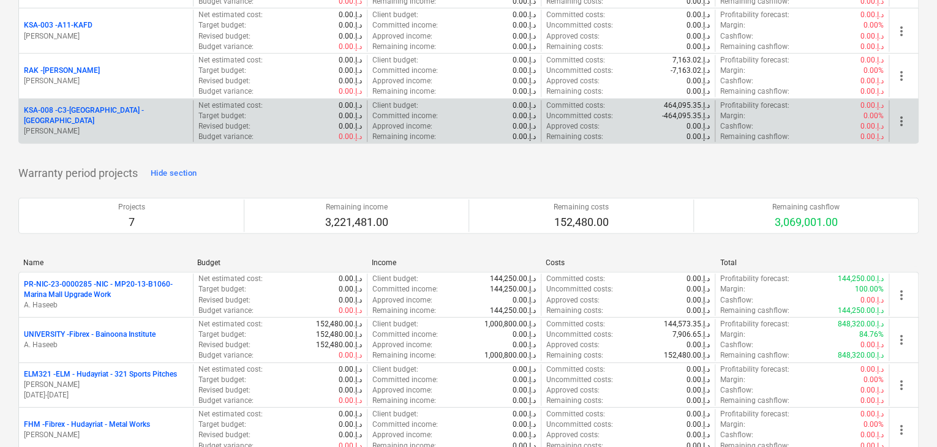
click at [100, 126] on p "z. abbas" at bounding box center [106, 131] width 164 height 10
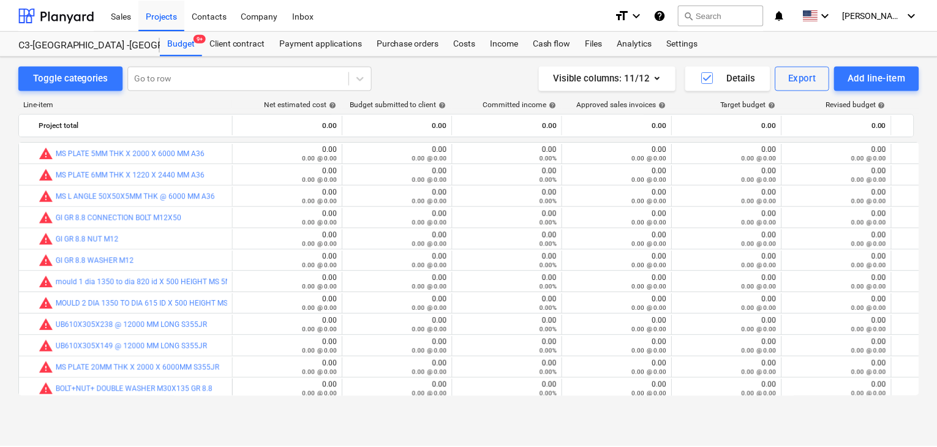
scroll to position [196, 0]
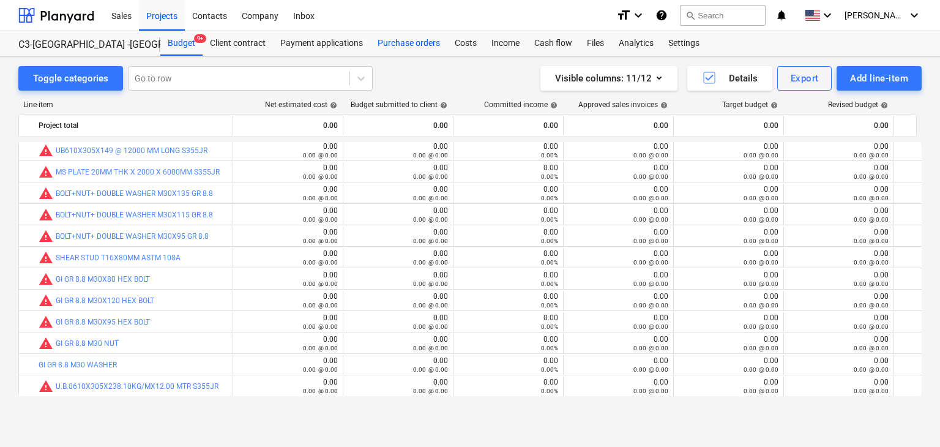
click at [413, 34] on div "Purchase orders" at bounding box center [408, 43] width 77 height 24
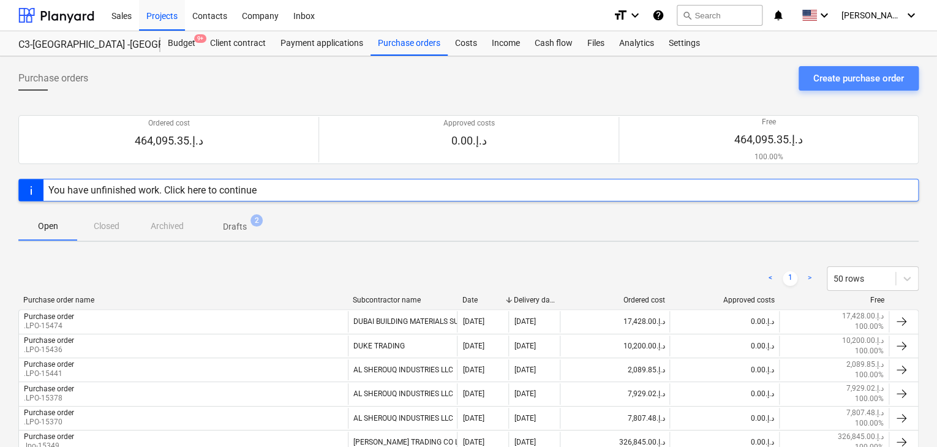
click at [858, 77] on div "Create purchase order" at bounding box center [858, 78] width 91 height 16
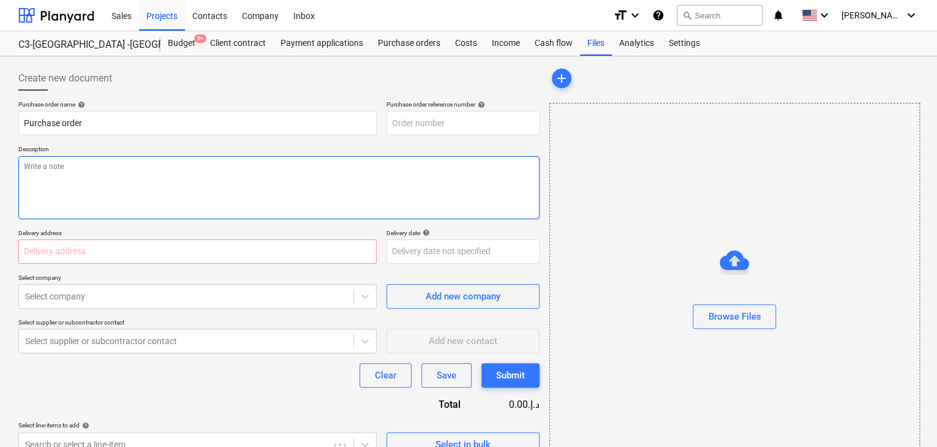
click at [327, 170] on textarea at bounding box center [278, 187] width 521 height 63
type textarea "x"
type input "KSA-008-PO-019"
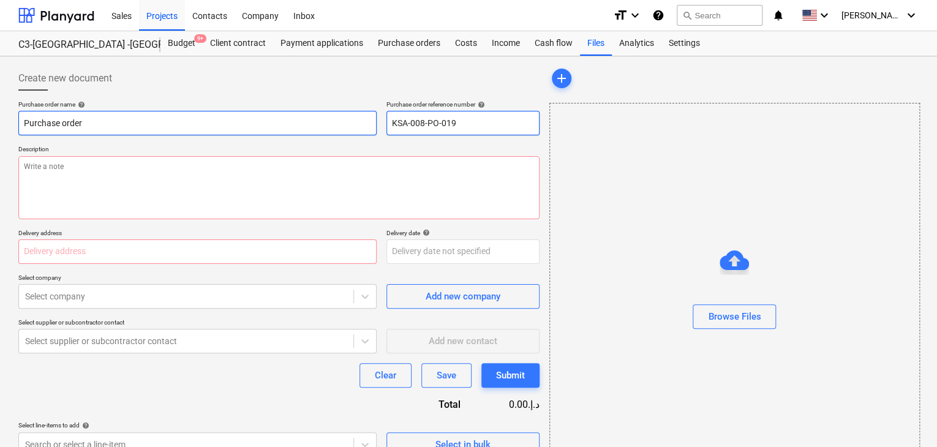
drag, startPoint x: 484, startPoint y: 125, endPoint x: 357, endPoint y: 114, distance: 127.2
click at [357, 114] on div "Purchase order name help Purchase order Purchase order reference number help KS…" at bounding box center [278, 117] width 521 height 35
type textarea "x"
type input "."
type textarea "x"
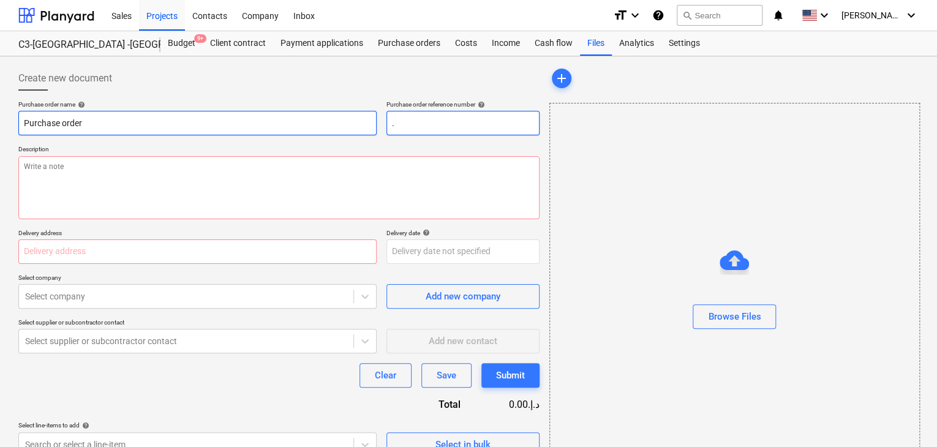
type input ".L"
type textarea "x"
type input ".LP"
type textarea "x"
type input ".LPO"
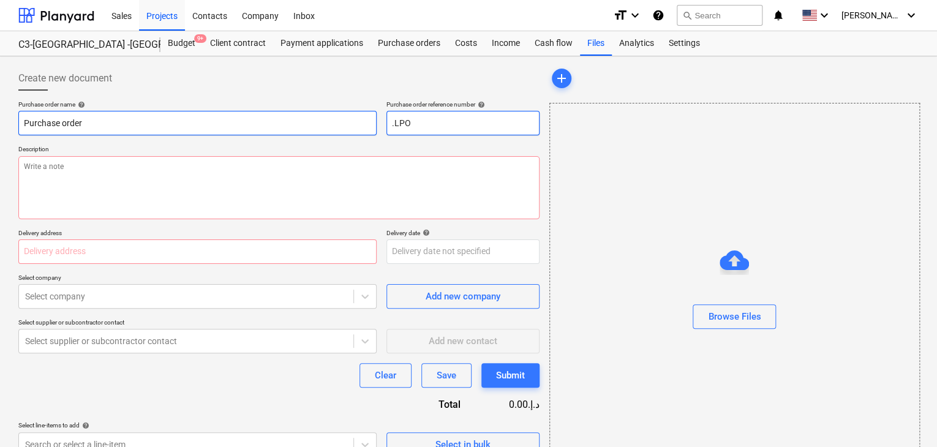
type textarea "x"
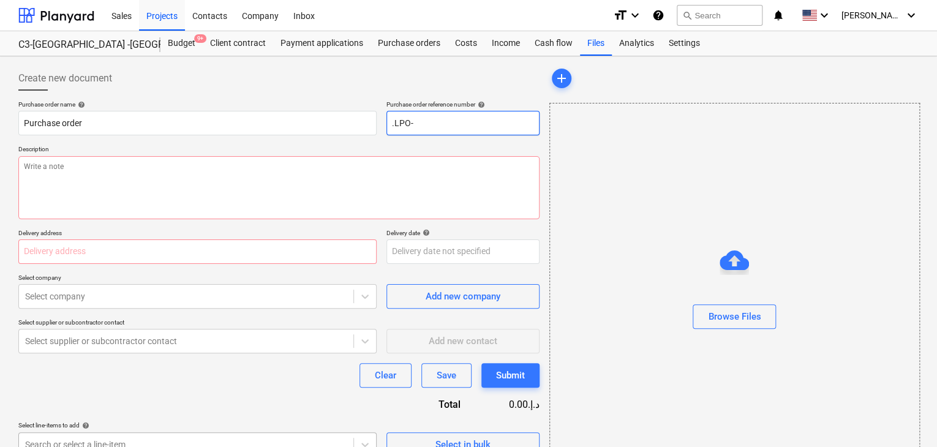
type input ".LPO-"
type textarea "x"
type input ".LPO-1"
type textarea "x"
type input ".LPO-15"
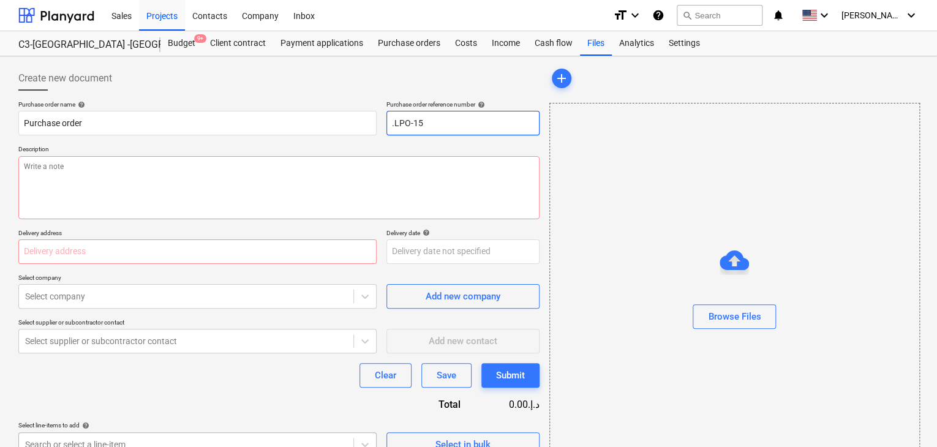
type textarea "x"
type input ".LPO-155"
type textarea "x"
type input ".LPO-1550"
type textarea "x"
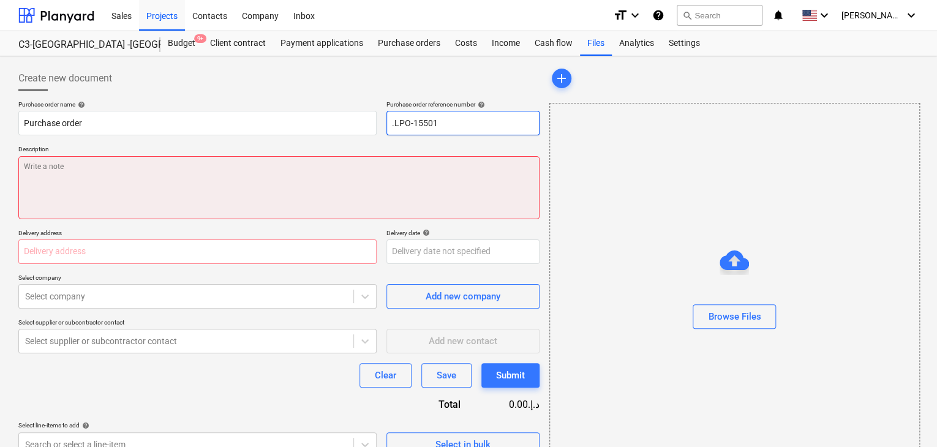
type input ".LPO-15501"
click at [140, 209] on textarea at bounding box center [278, 187] width 521 height 63
type textarea "x"
type textarea "0"
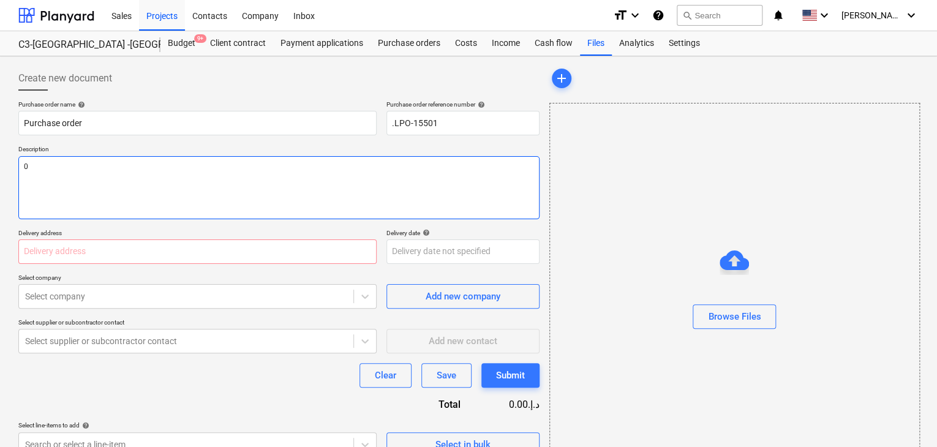
type textarea "x"
type textarea "09"
type textarea "x"
type textarea "09/"
type textarea "x"
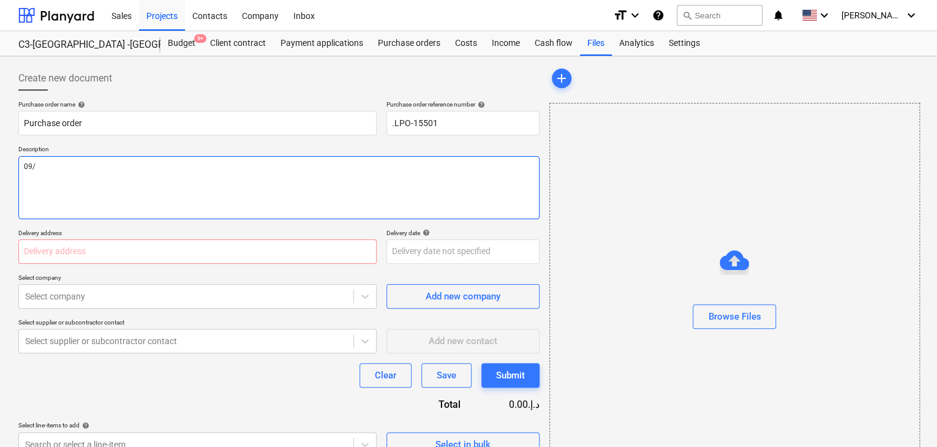
type textarea "09/S"
type textarea "x"
type textarea "09/SE"
type textarea "x"
type textarea "09/SEP"
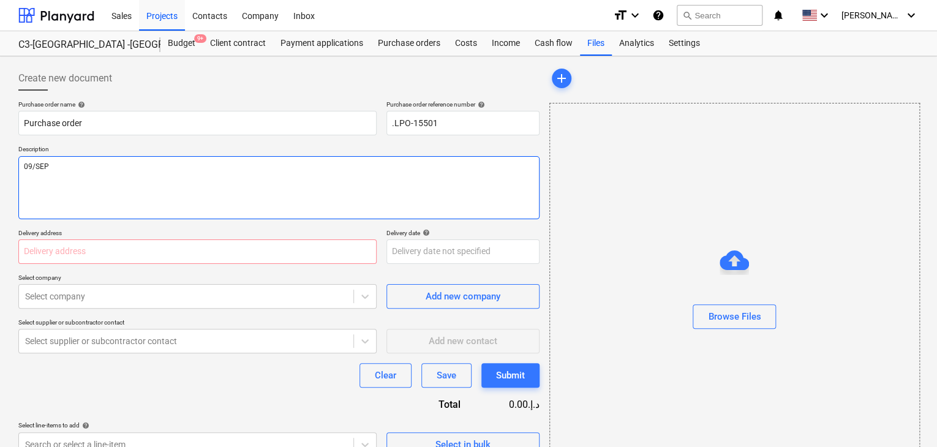
type textarea "x"
type textarea "09/SEP/"
type textarea "x"
type textarea "09/SEP/2"
type textarea "x"
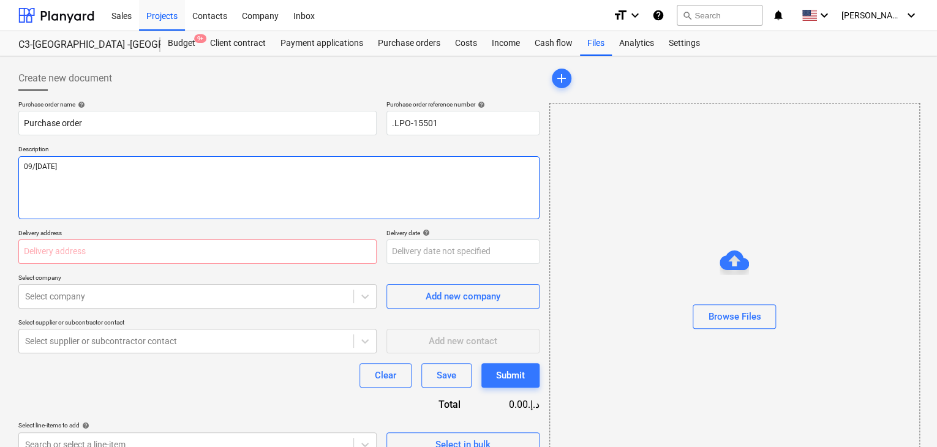
type textarea "09/SEP/20"
type textarea "x"
type textarea "09/SEP/202"
type textarea "x"
type textarea "09/SEP/2025"
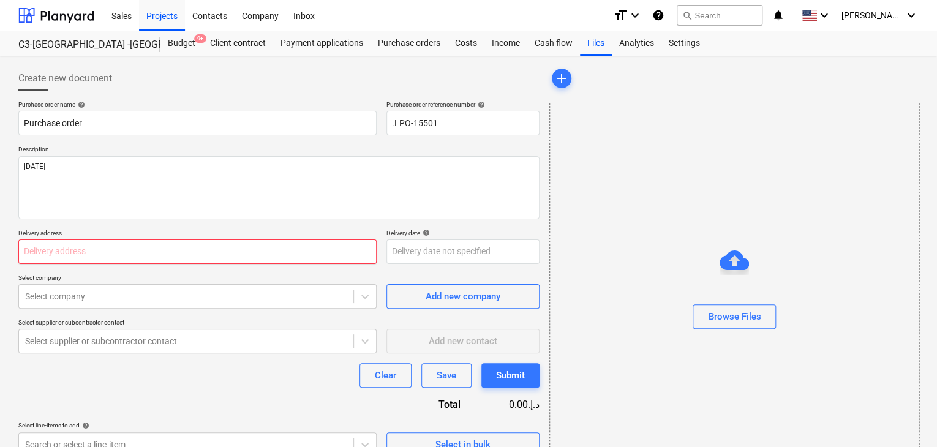
click at [59, 242] on input "text" at bounding box center [197, 251] width 358 height 24
type textarea "x"
type input "L"
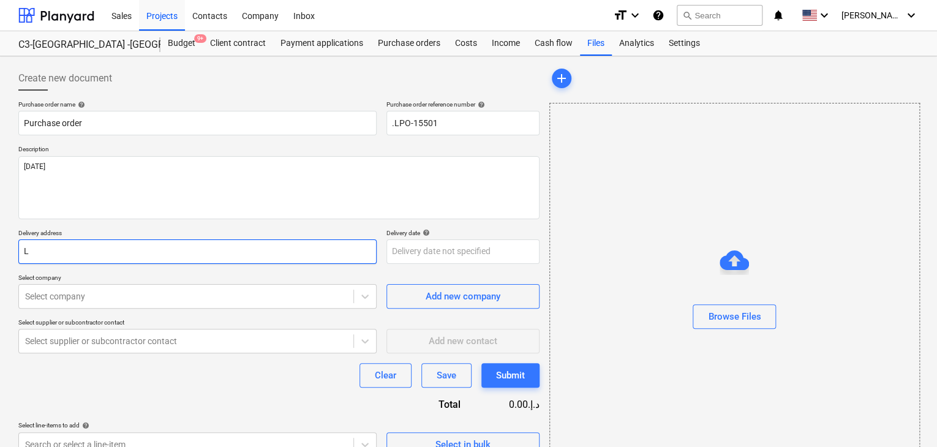
type textarea "x"
type input "LU"
type textarea "x"
type input "LUC"
type textarea "x"
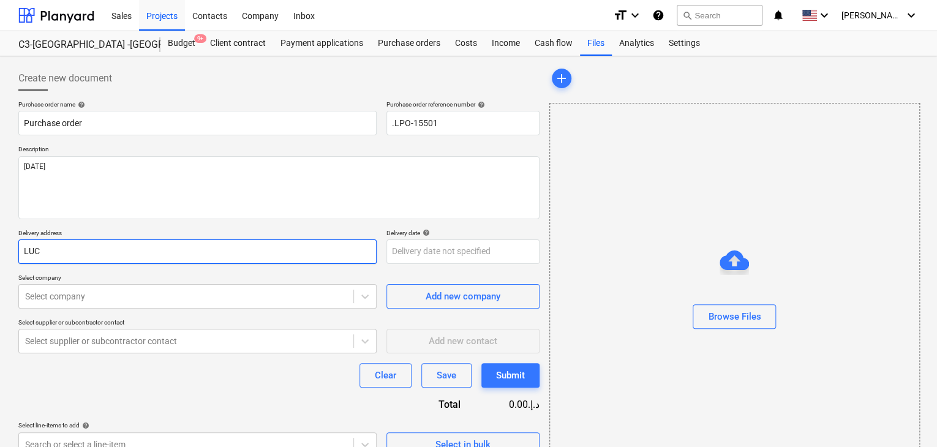
type input "LUCK"
type textarea "x"
type input "LUCKY"
type textarea "x"
type input "LUCKY"
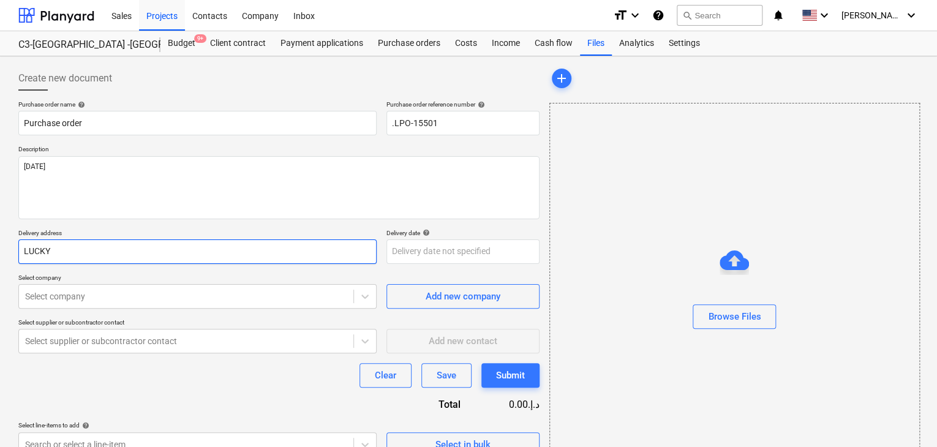
type textarea "x"
type input "LUCKY E"
type textarea "x"
type input "LUCKY EN"
type textarea "x"
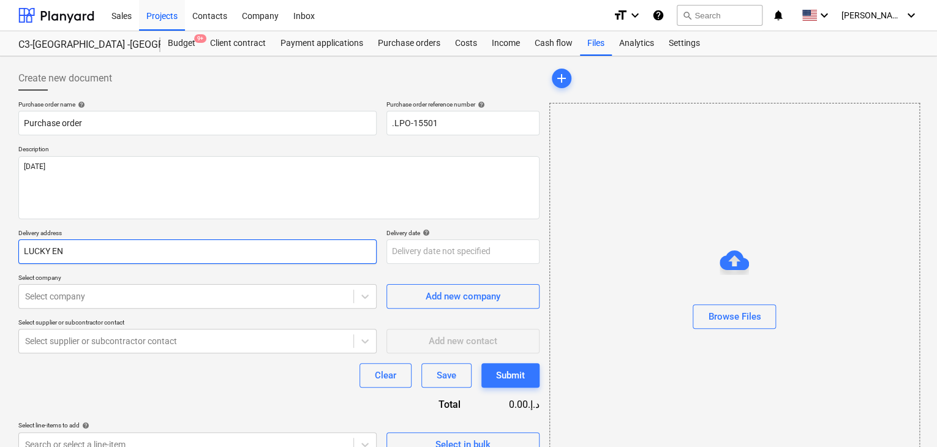
type input "LUCKY ENG"
type textarea "x"
type input "LUCKY ENGI"
type textarea "x"
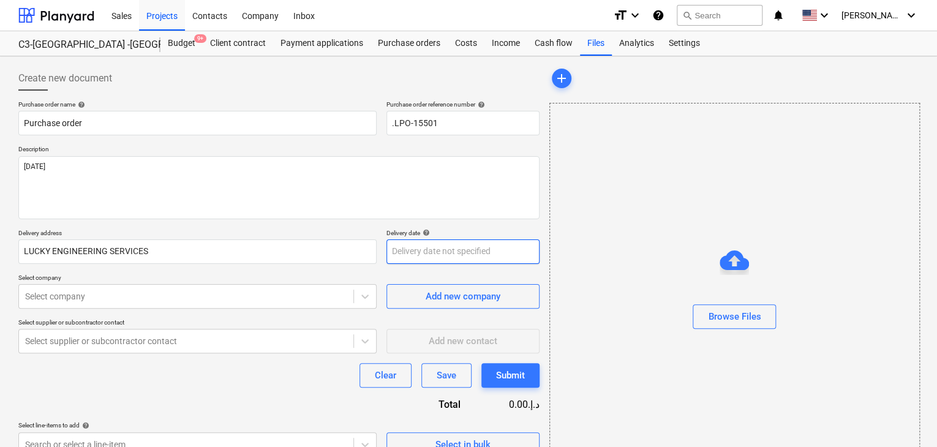
click at [404, 255] on body "Sales Projects Contacts Company Inbox format_size keyboard_arrow_down help sear…" at bounding box center [468, 223] width 937 height 447
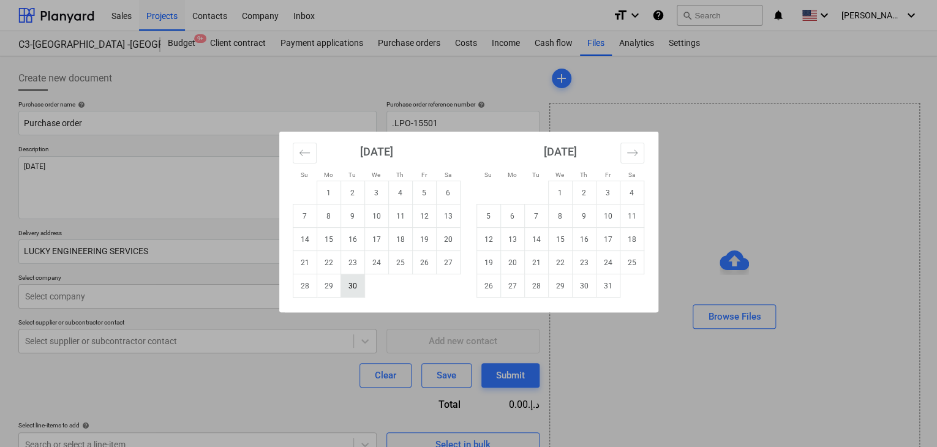
drag, startPoint x: 357, startPoint y: 285, endPoint x: 152, endPoint y: 291, distance: 204.6
click at [355, 285] on td "30" at bounding box center [352, 285] width 24 height 23
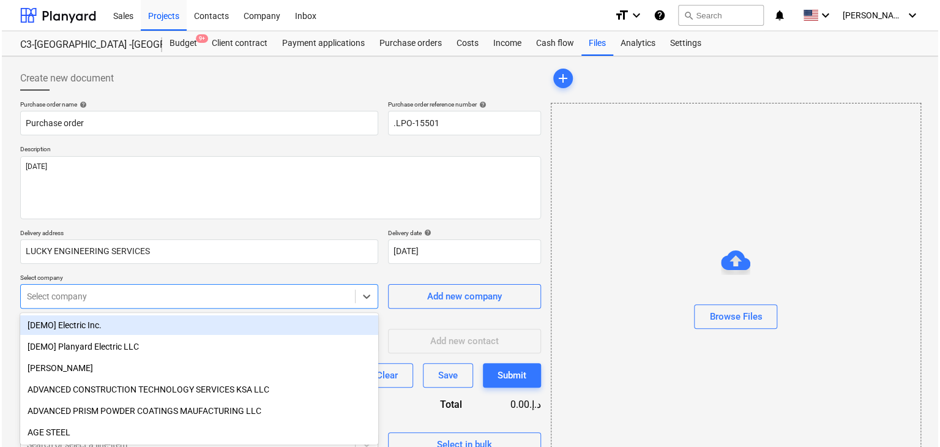
scroll to position [43, 0]
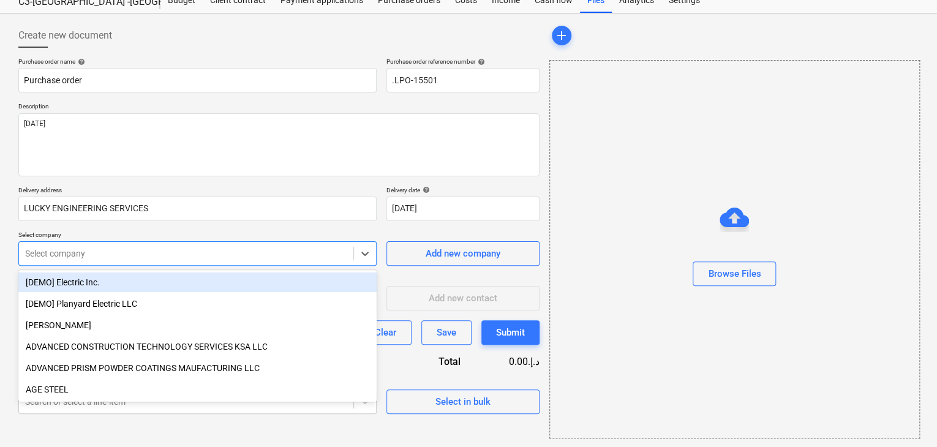
click at [152, 291] on body "Sales Projects Contacts Company Inbox format_size keyboard_arrow_down help sear…" at bounding box center [468, 180] width 937 height 447
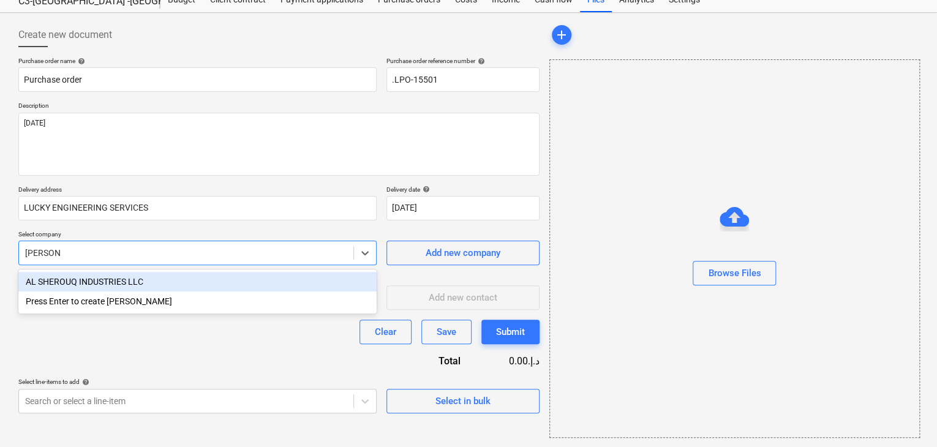
click at [165, 277] on div "AL SHEROUQ INDUSTRIES LLC" at bounding box center [197, 282] width 358 height 20
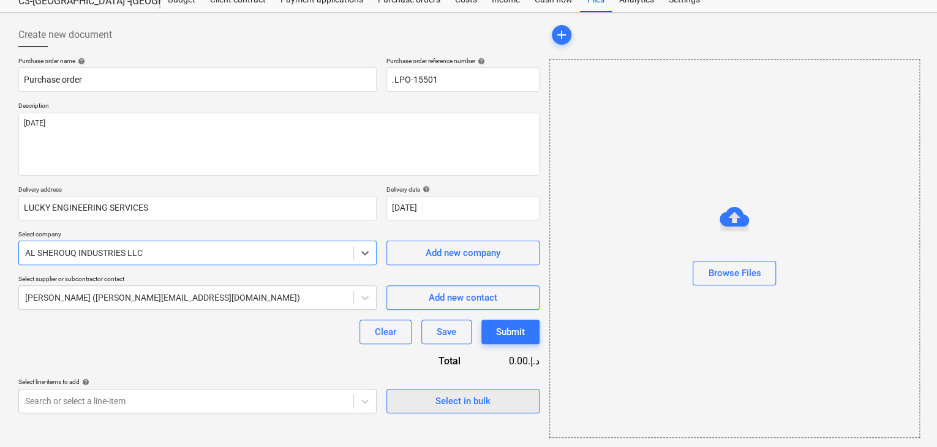
click at [409, 398] on span "Select in bulk" at bounding box center [463, 401] width 122 height 16
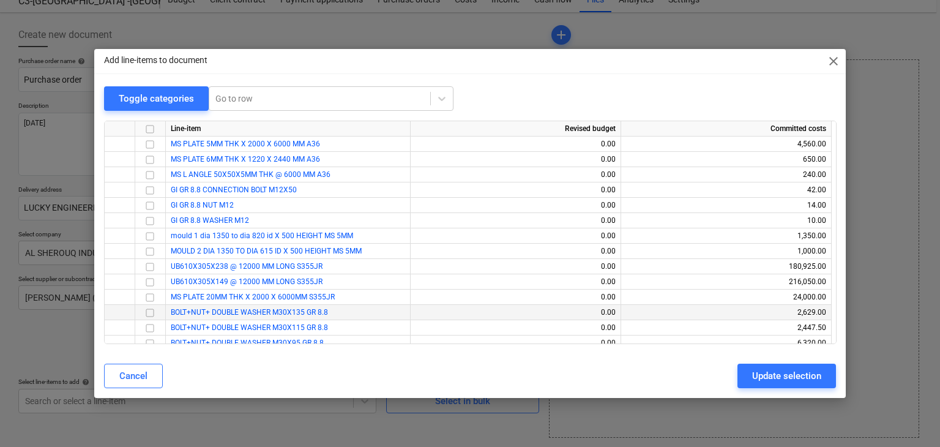
click at [151, 311] on input "checkbox" at bounding box center [150, 312] width 15 height 15
click at [149, 328] on input "checkbox" at bounding box center [150, 328] width 15 height 15
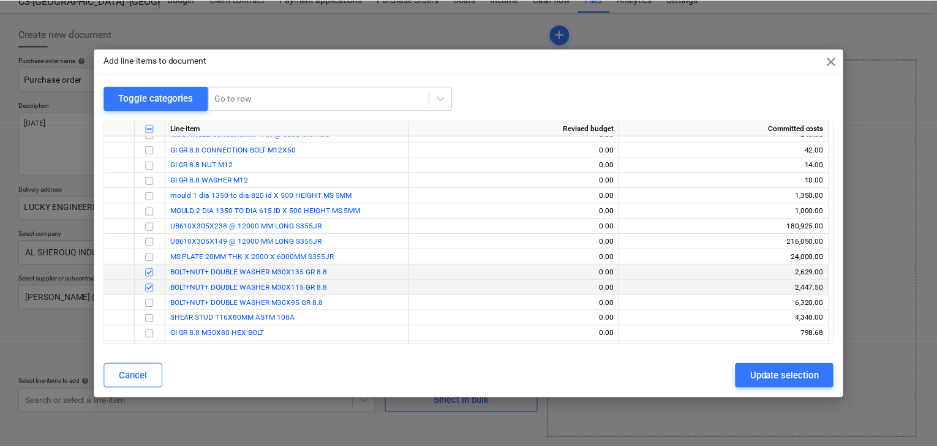
scroll to position [61, 0]
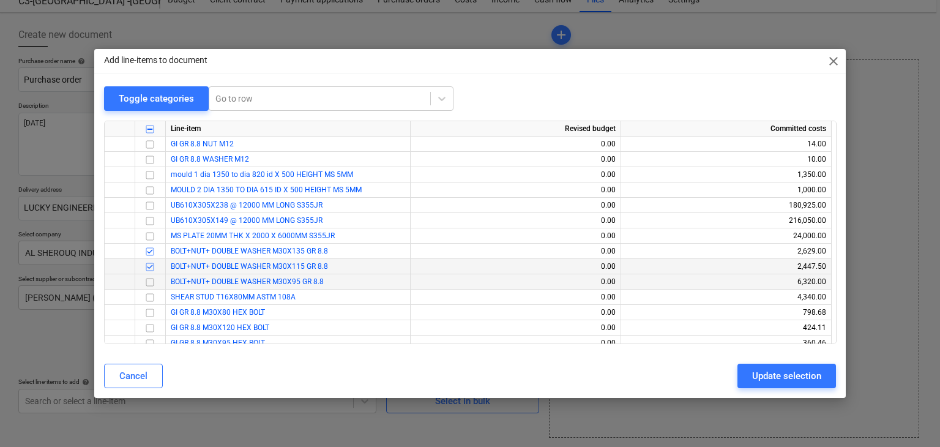
click at [149, 279] on input "checkbox" at bounding box center [150, 282] width 15 height 15
click at [149, 297] on input "checkbox" at bounding box center [150, 297] width 15 height 15
click at [736, 380] on div "Cancel Update selection" at bounding box center [470, 376] width 733 height 24
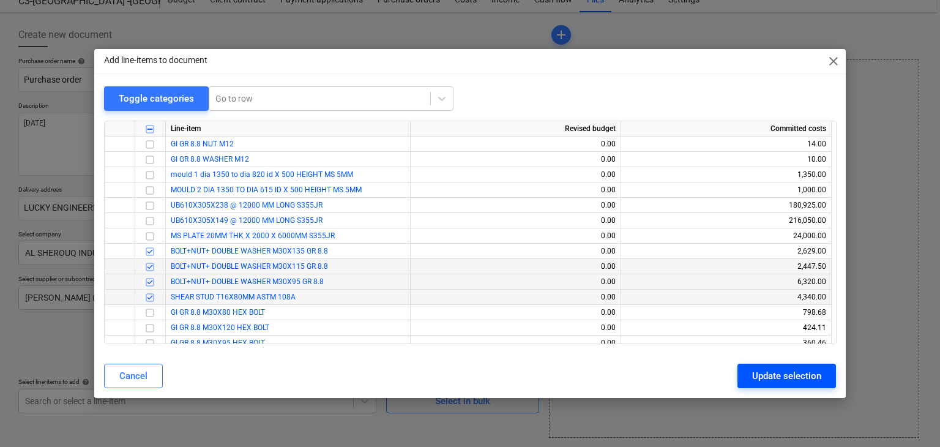
drag, startPoint x: 761, startPoint y: 374, endPoint x: 700, endPoint y: 370, distance: 61.3
click at [760, 374] on div "Update selection" at bounding box center [786, 376] width 69 height 16
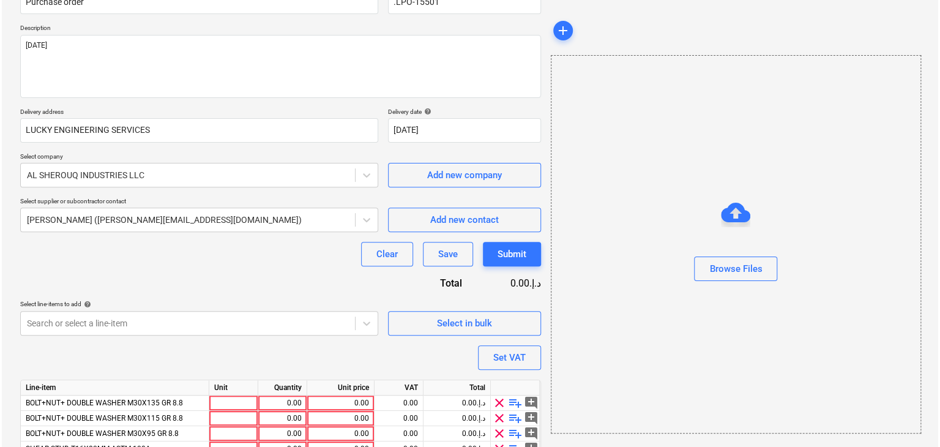
scroll to position [180, 0]
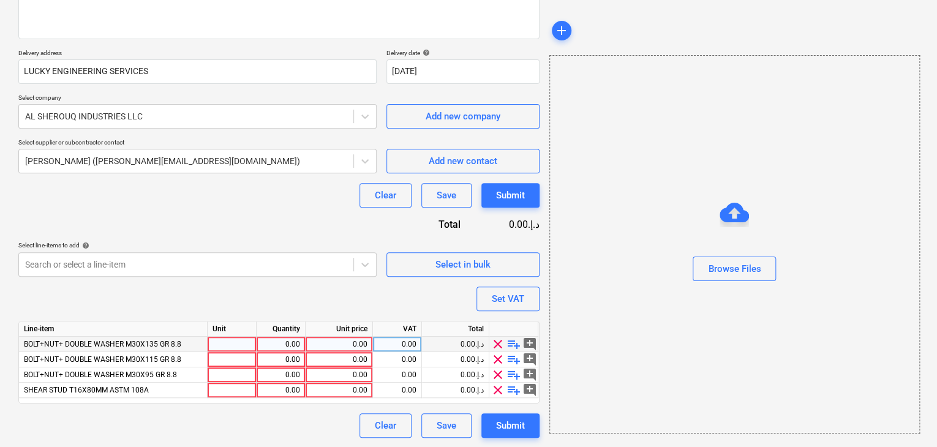
click at [225, 340] on div at bounding box center [232, 344] width 49 height 15
click at [293, 343] on div "0.00" at bounding box center [280, 344] width 39 height 15
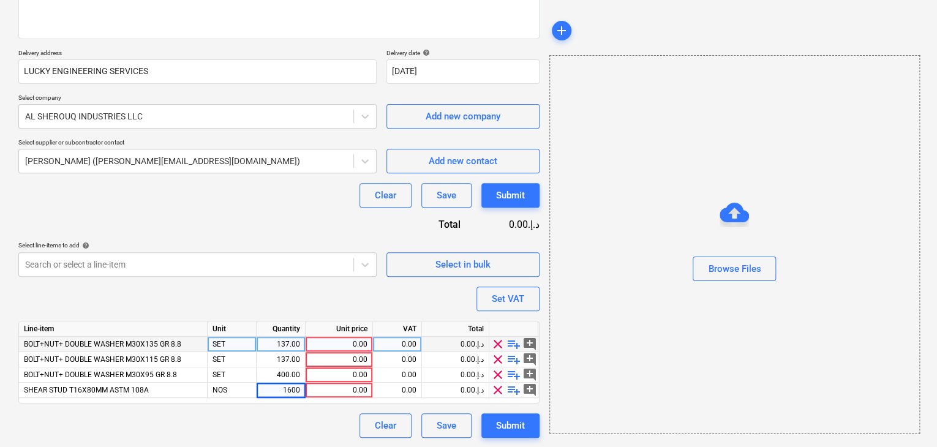
click at [345, 342] on div "0.00" at bounding box center [338, 344] width 57 height 15
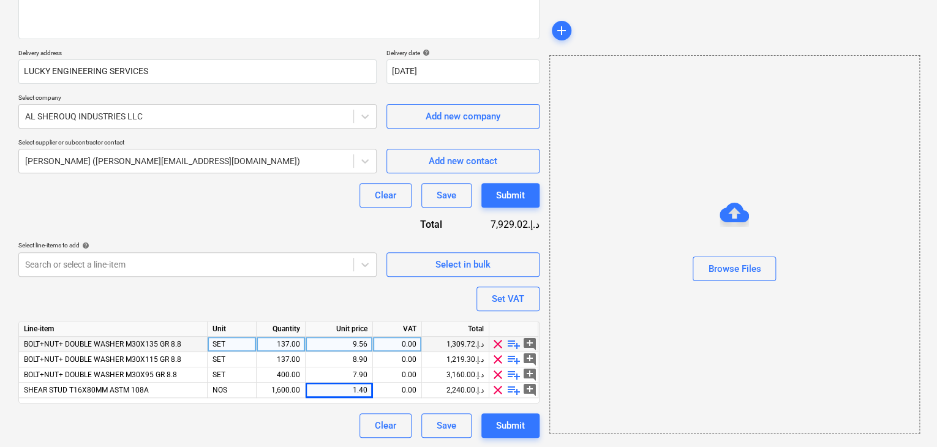
drag, startPoint x: 641, startPoint y: 310, endPoint x: 544, endPoint y: 283, distance: 101.7
click at [632, 308] on div "Browse Files" at bounding box center [734, 244] width 370 height 378
click at [532, 296] on button "Set VAT" at bounding box center [507, 298] width 63 height 24
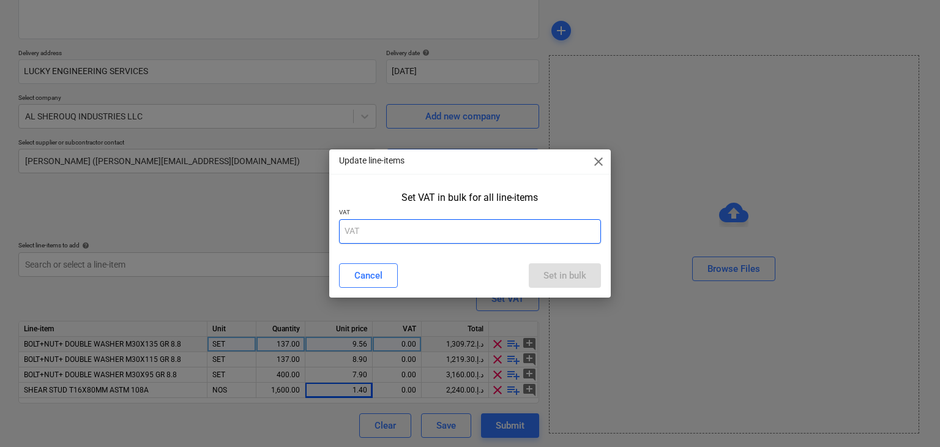
click at [438, 236] on input "text" at bounding box center [470, 231] width 263 height 24
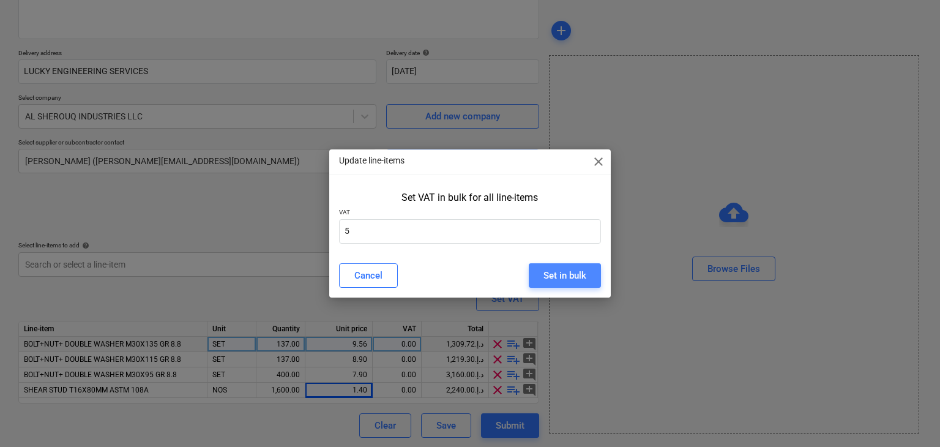
click at [558, 274] on div "Set in bulk" at bounding box center [565, 275] width 43 height 16
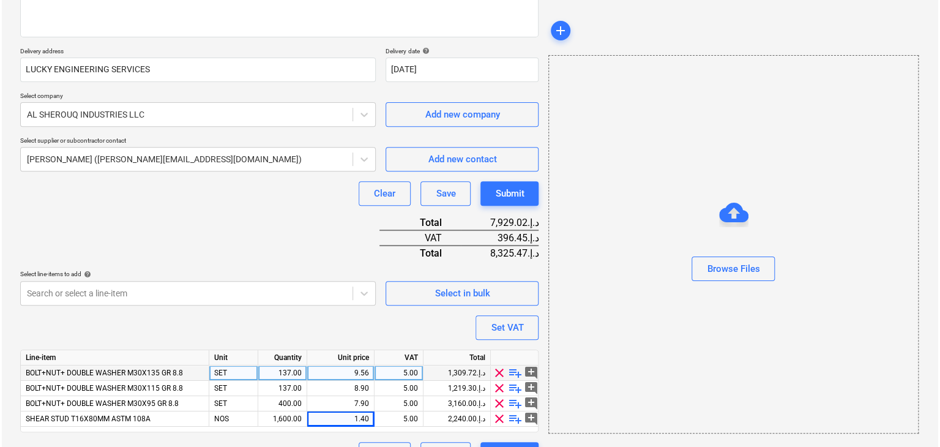
scroll to position [211, 0]
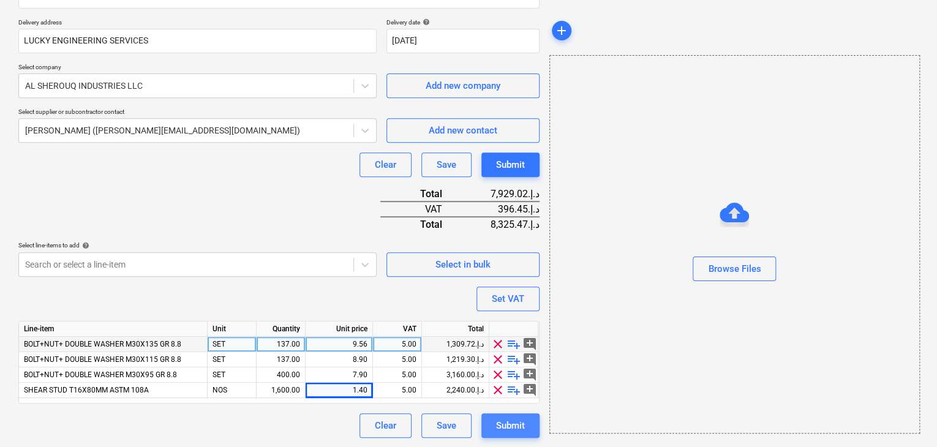
click at [517, 427] on div "Submit" at bounding box center [510, 425] width 29 height 16
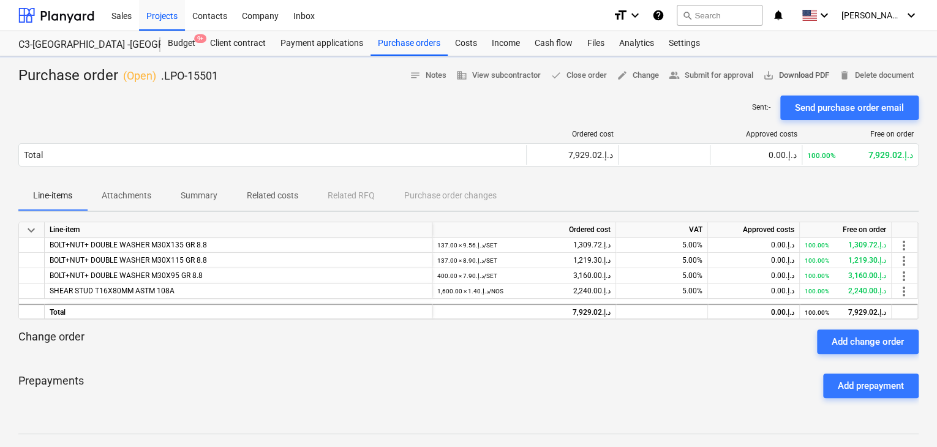
click at [787, 69] on span "save_alt Download PDF" at bounding box center [796, 76] width 66 height 14
click at [163, 11] on div "Projects" at bounding box center [162, 14] width 46 height 31
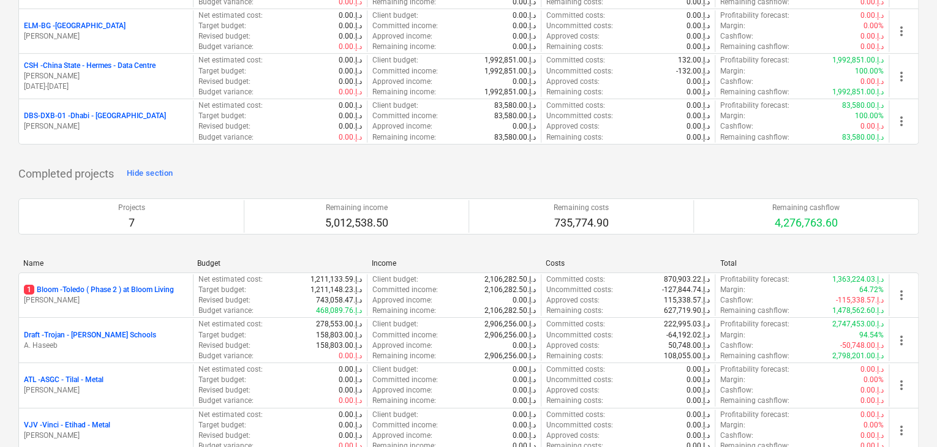
scroll to position [1845, 0]
